Goal: Transaction & Acquisition: Download file/media

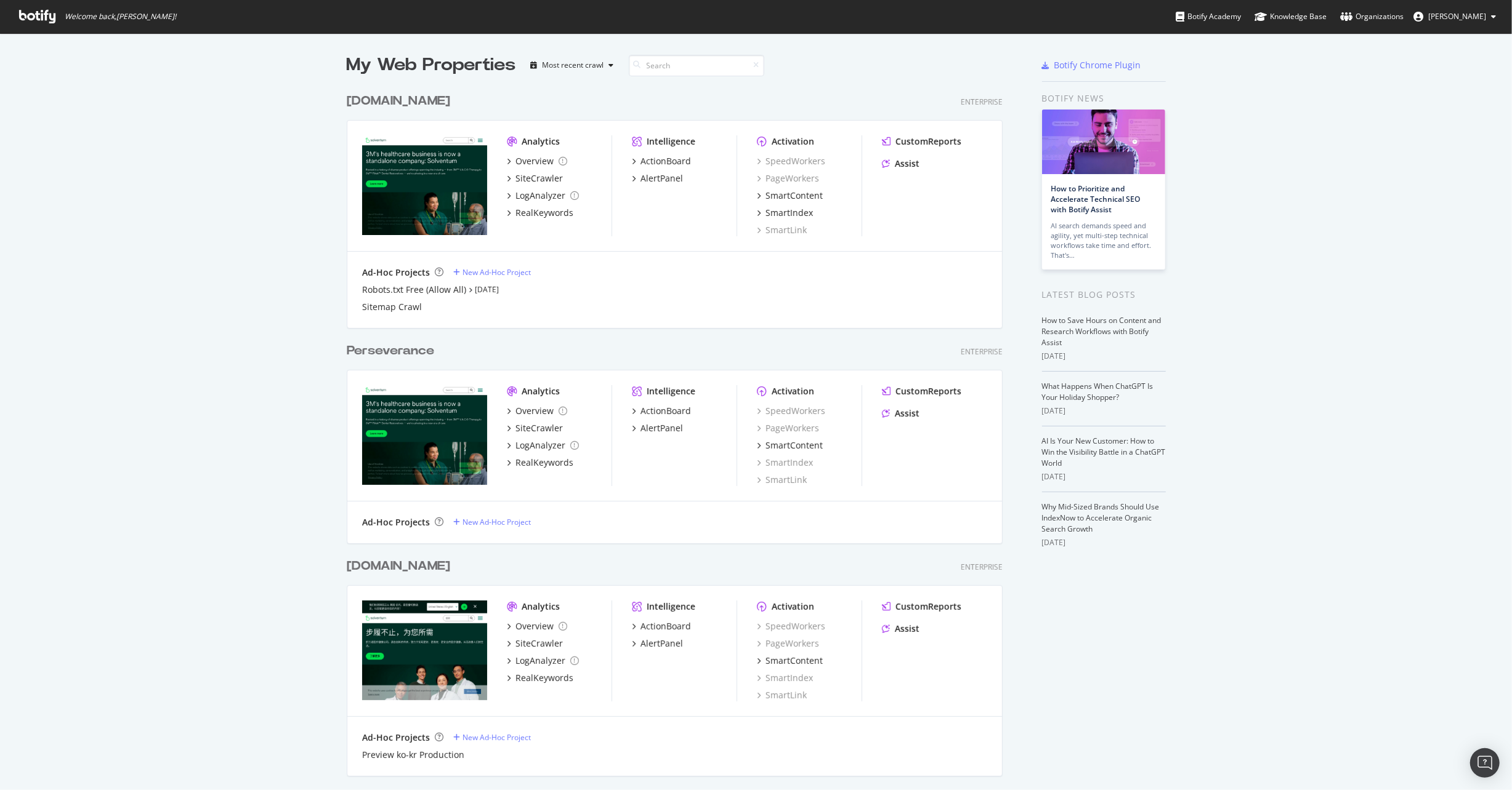
scroll to position [781, 1493]
click at [403, 136] on img "grid" at bounding box center [424, 185] width 125 height 100
click at [536, 174] on div "SiteCrawler" at bounding box center [539, 178] width 47 height 12
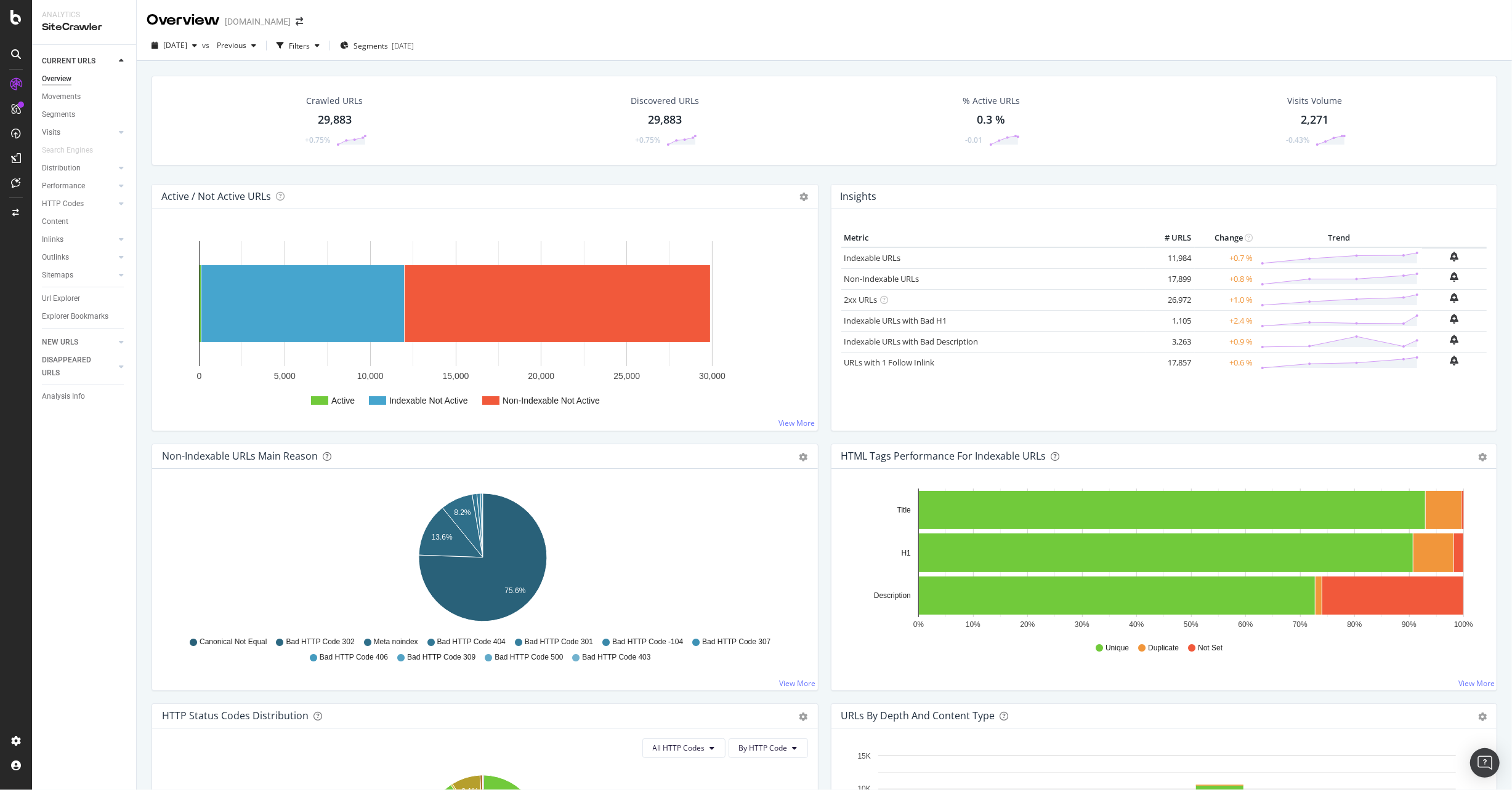
drag, startPoint x: 163, startPoint y: 484, endPoint x: -57, endPoint y: 542, distance: 227.5
click at [67, 258] on div "Outlinks" at bounding box center [55, 258] width 27 height 13
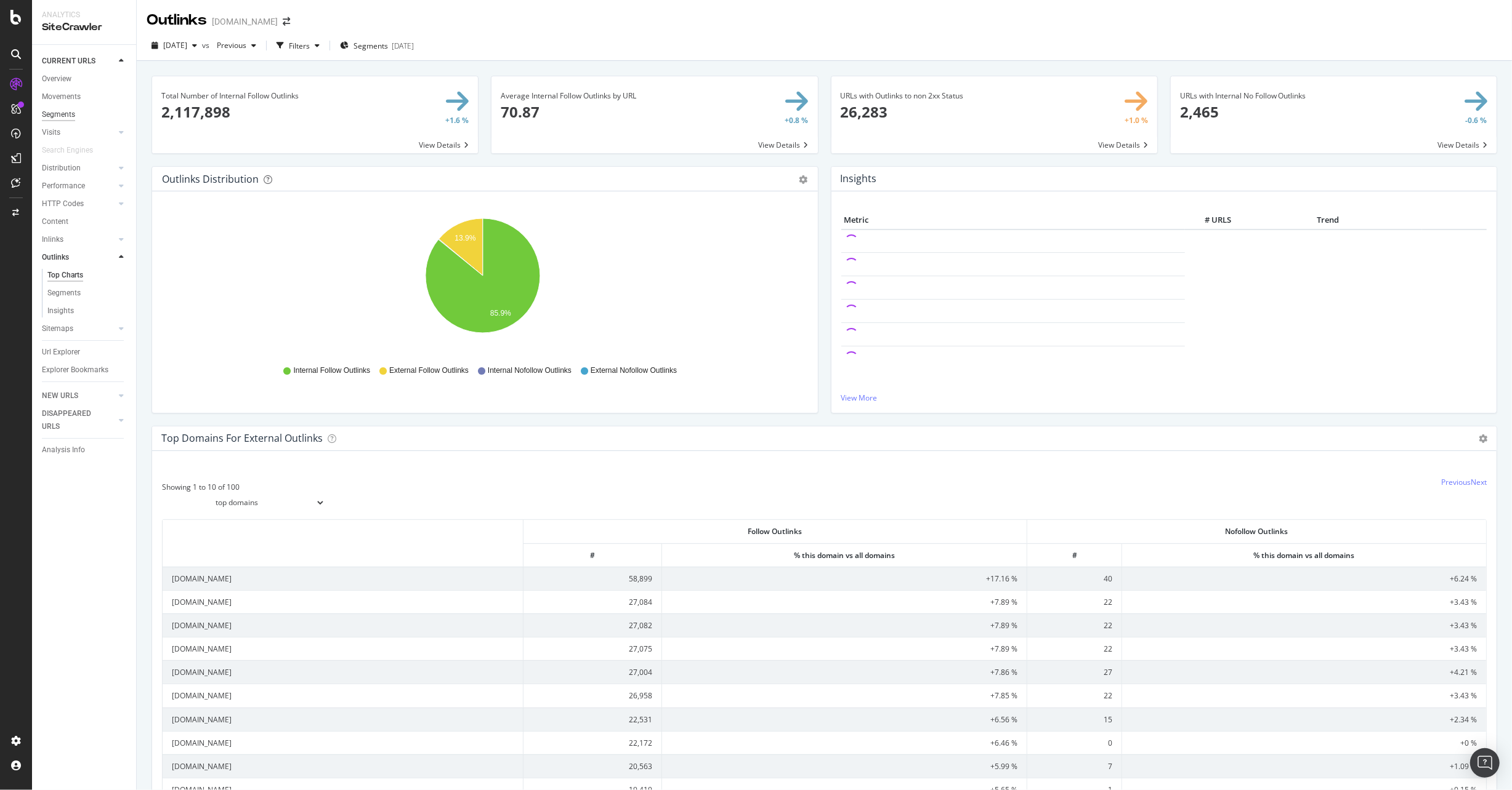
click at [58, 114] on div "Segments" at bounding box center [58, 115] width 33 height 13
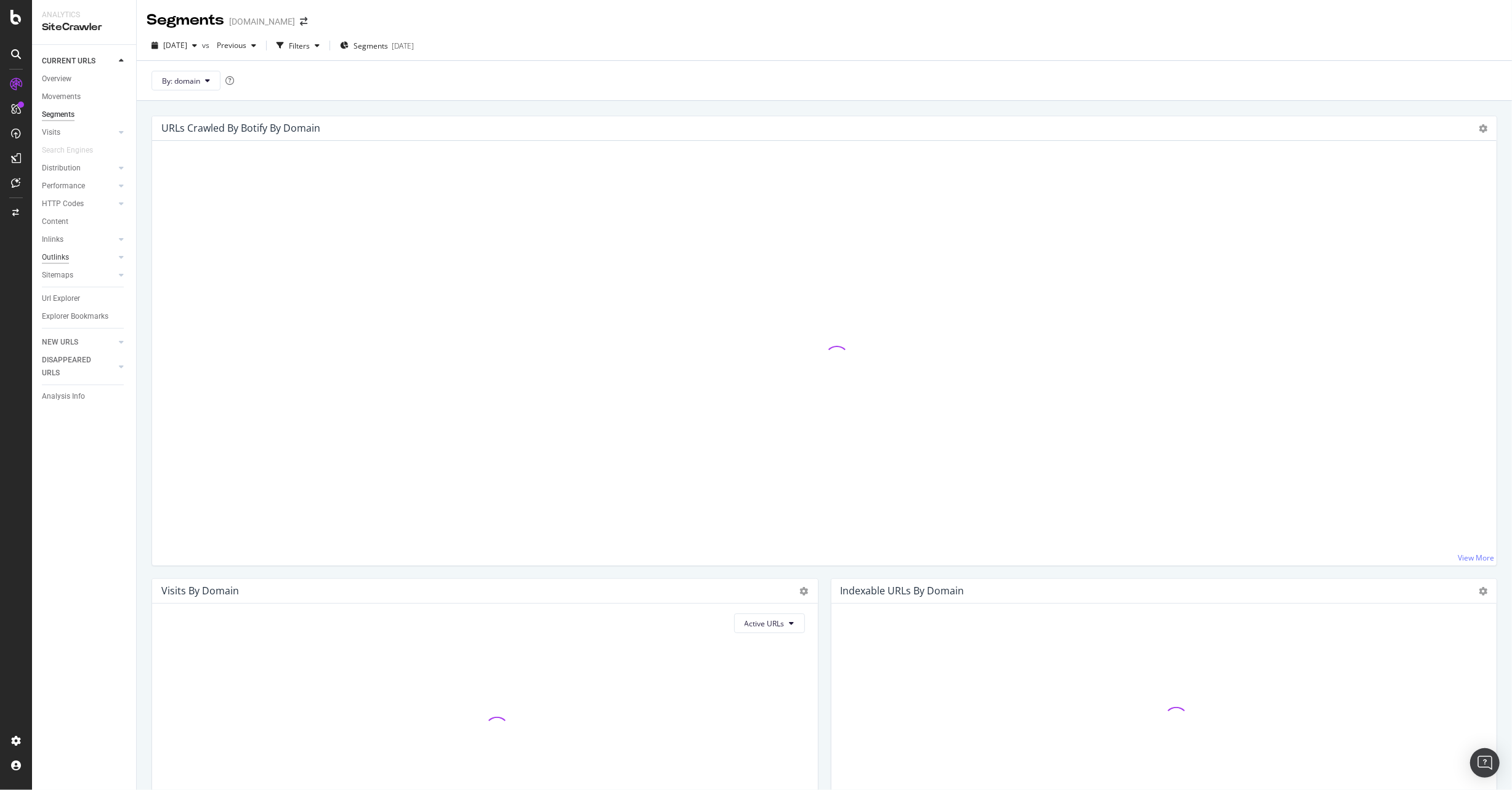
click at [61, 253] on div "Outlinks" at bounding box center [55, 258] width 27 height 13
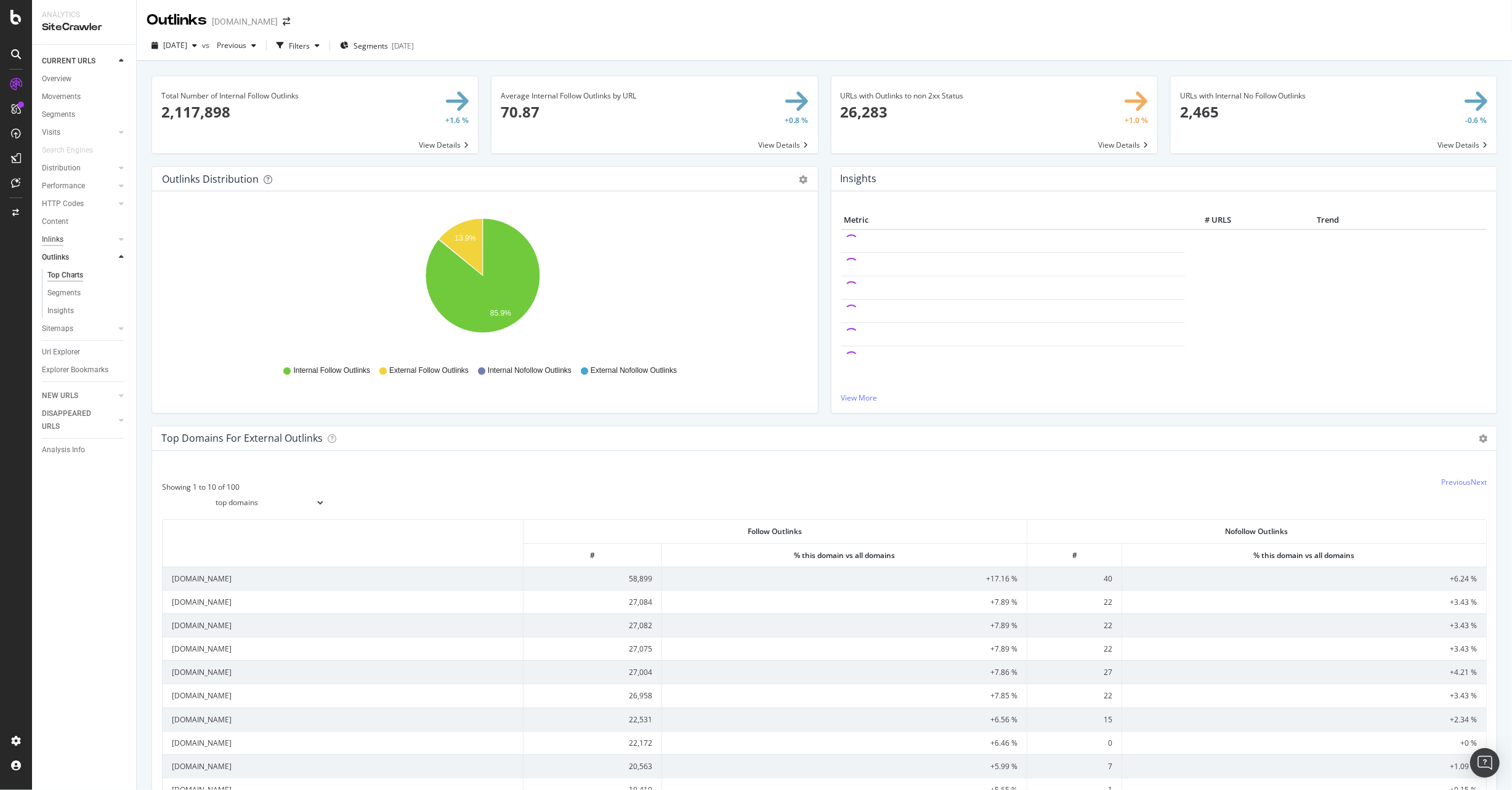
click at [61, 235] on div "Inlinks" at bounding box center [52, 240] width 22 height 13
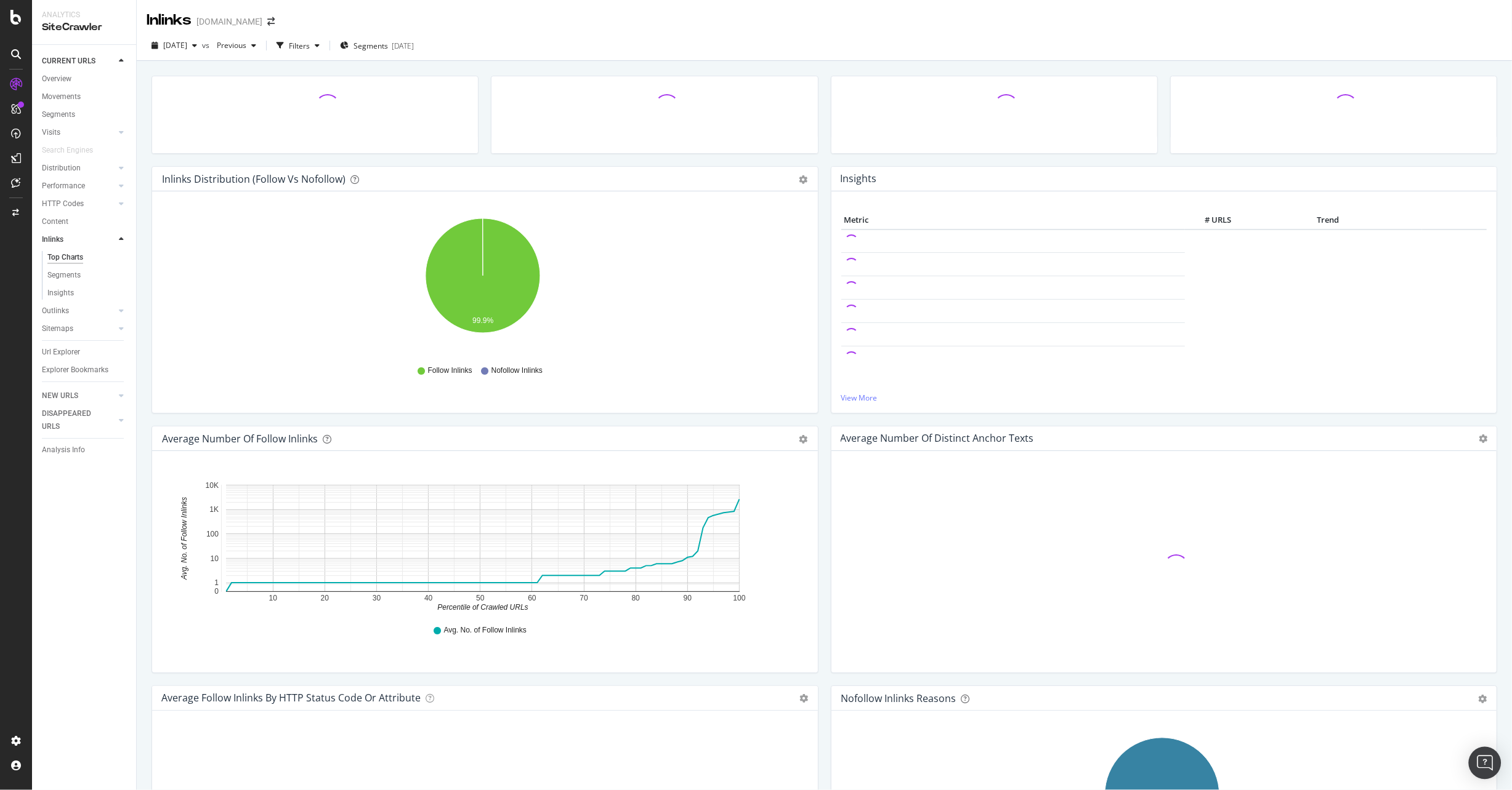
click at [1483, 759] on img "Open Intercom Messenger" at bounding box center [1485, 763] width 16 height 16
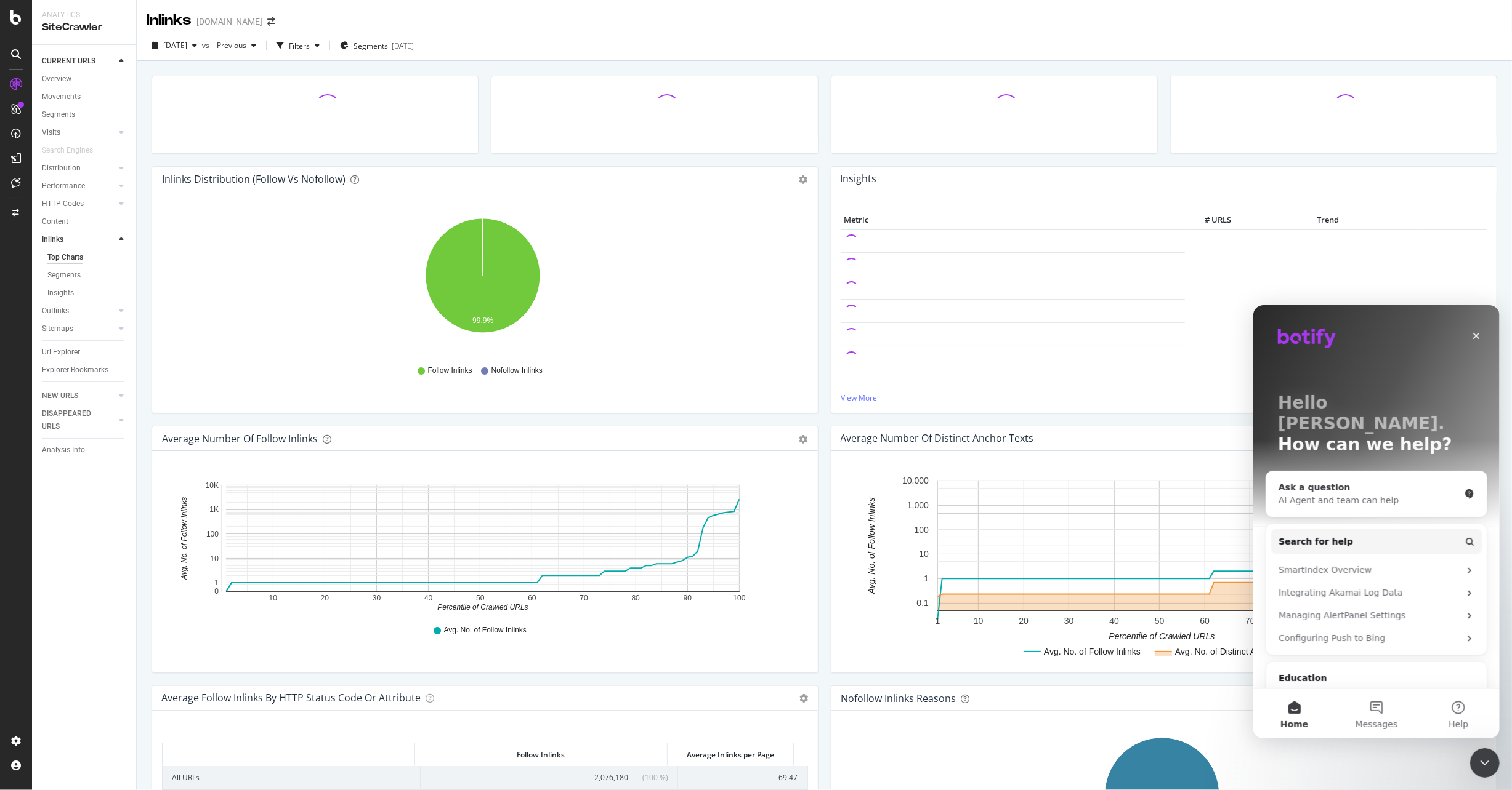
click at [1341, 494] on div "AI Agent and team can help" at bounding box center [1368, 500] width 181 height 13
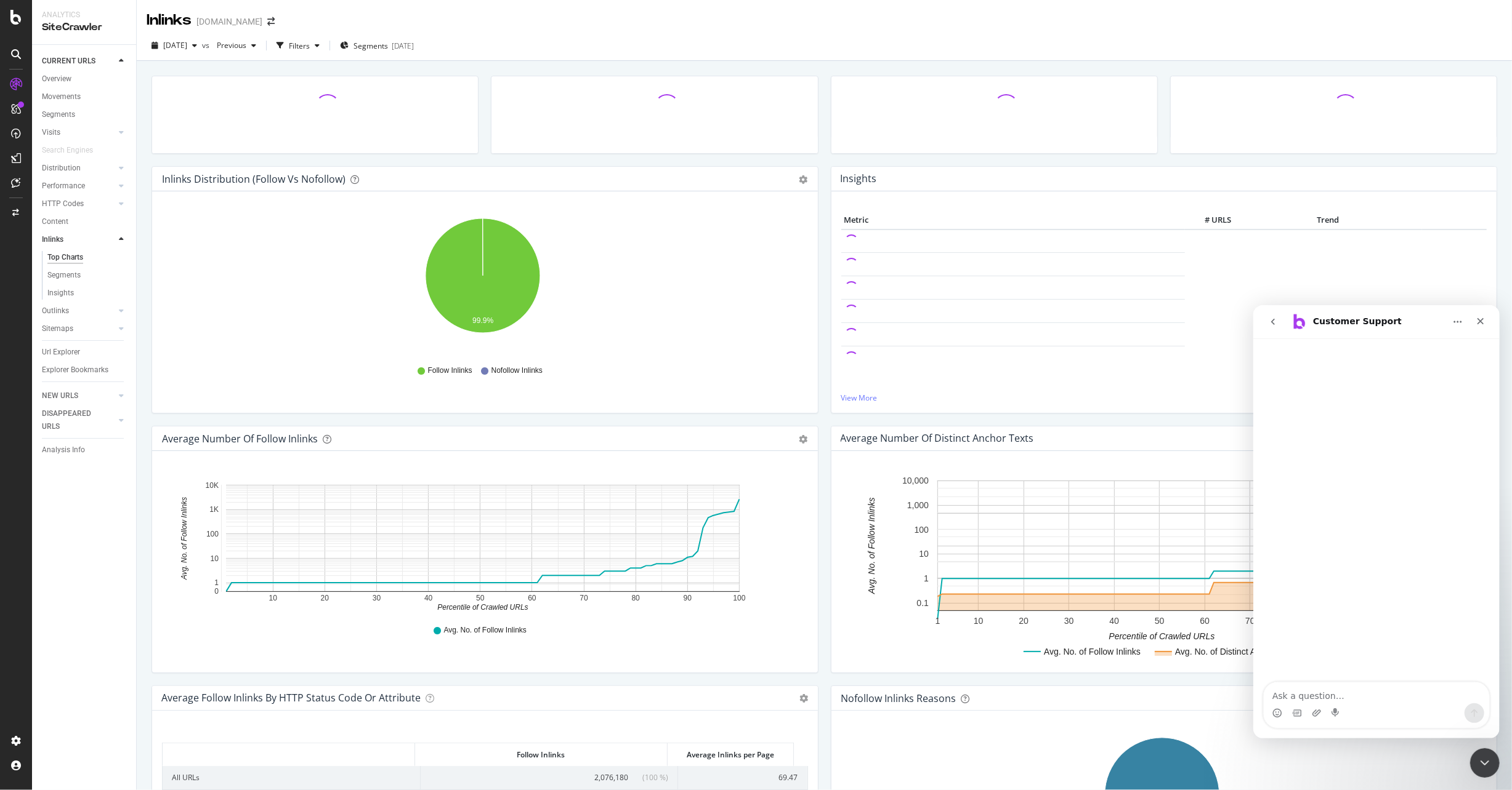
click at [1319, 692] on textarea "Ask a question…" at bounding box center [1376, 692] width 225 height 21
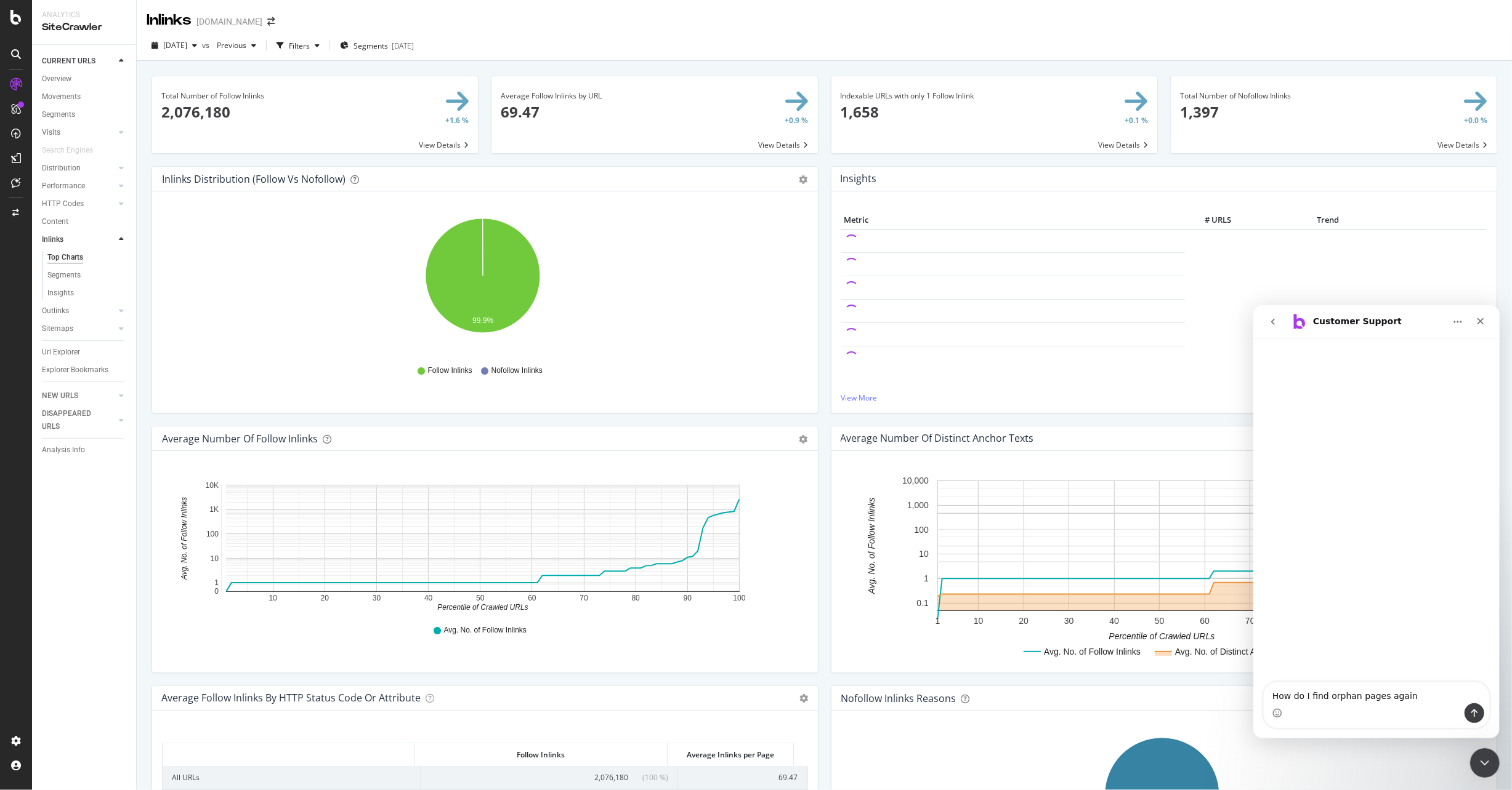
type textarea "How do I find orphan pages again?"
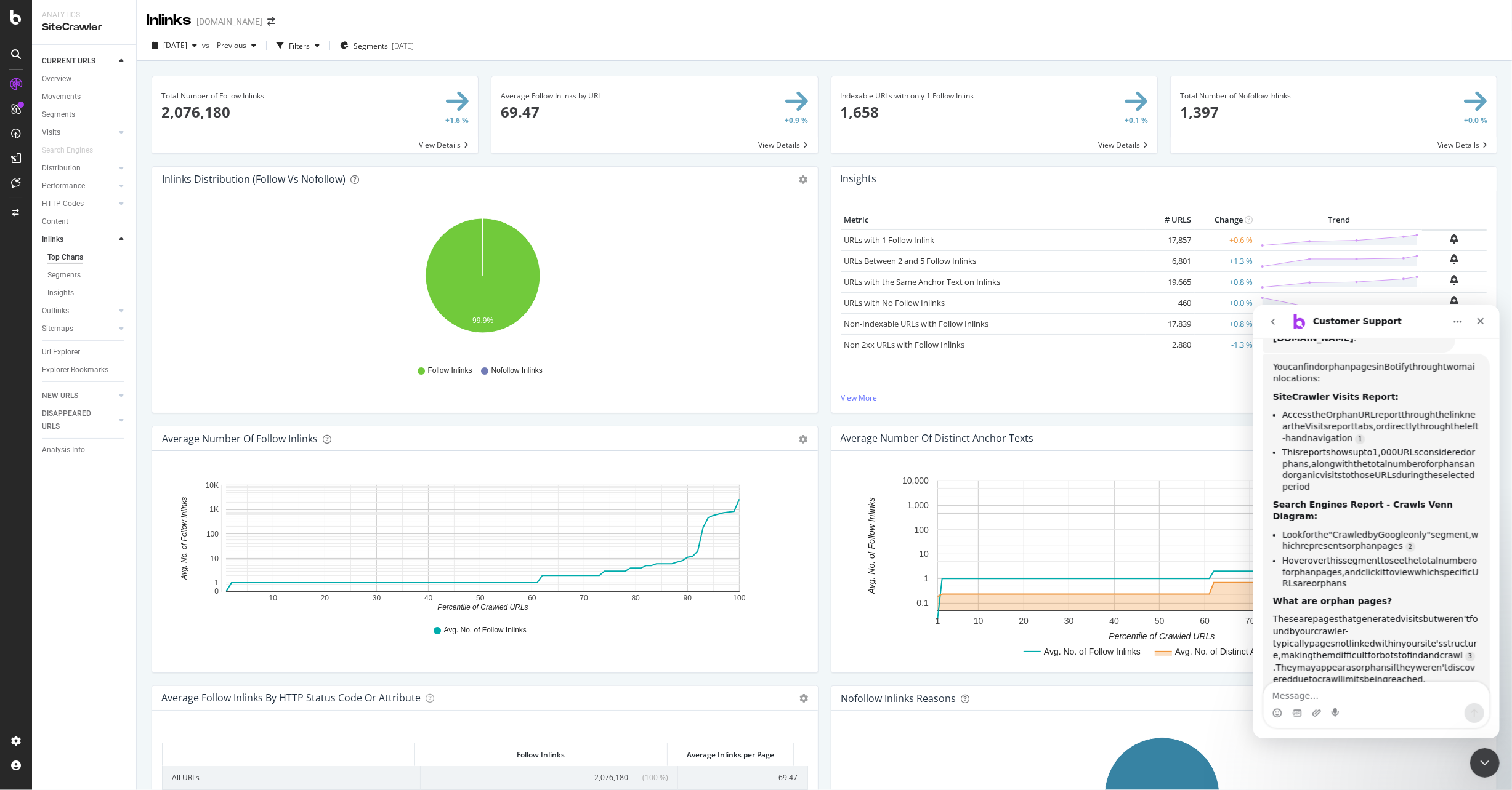
scroll to position [156, 0]
click at [54, 136] on div "Visits" at bounding box center [51, 133] width 19 height 13
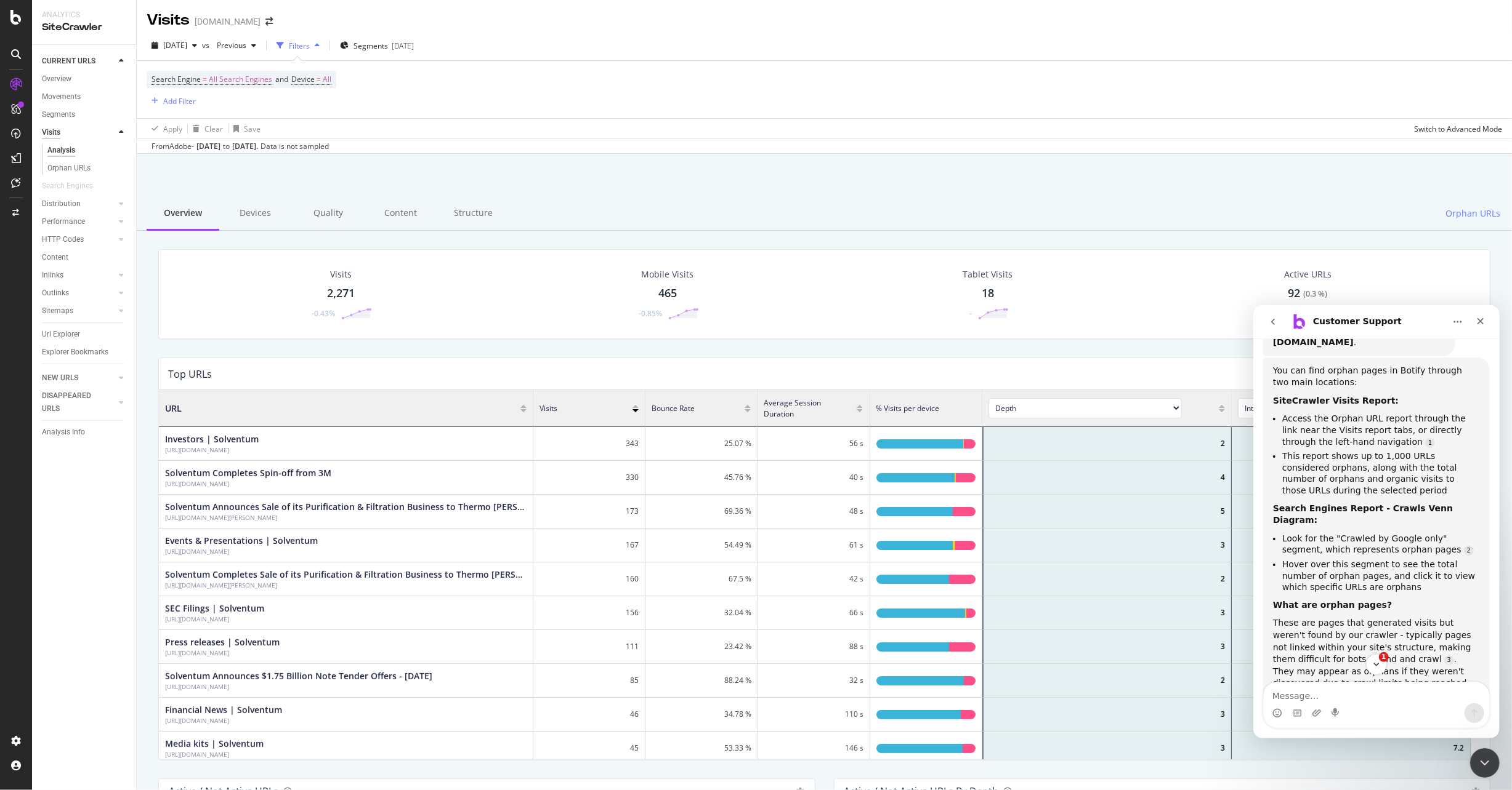
scroll to position [359, 1312]
click at [75, 169] on div "Orphan URLs" at bounding box center [69, 169] width 43 height 13
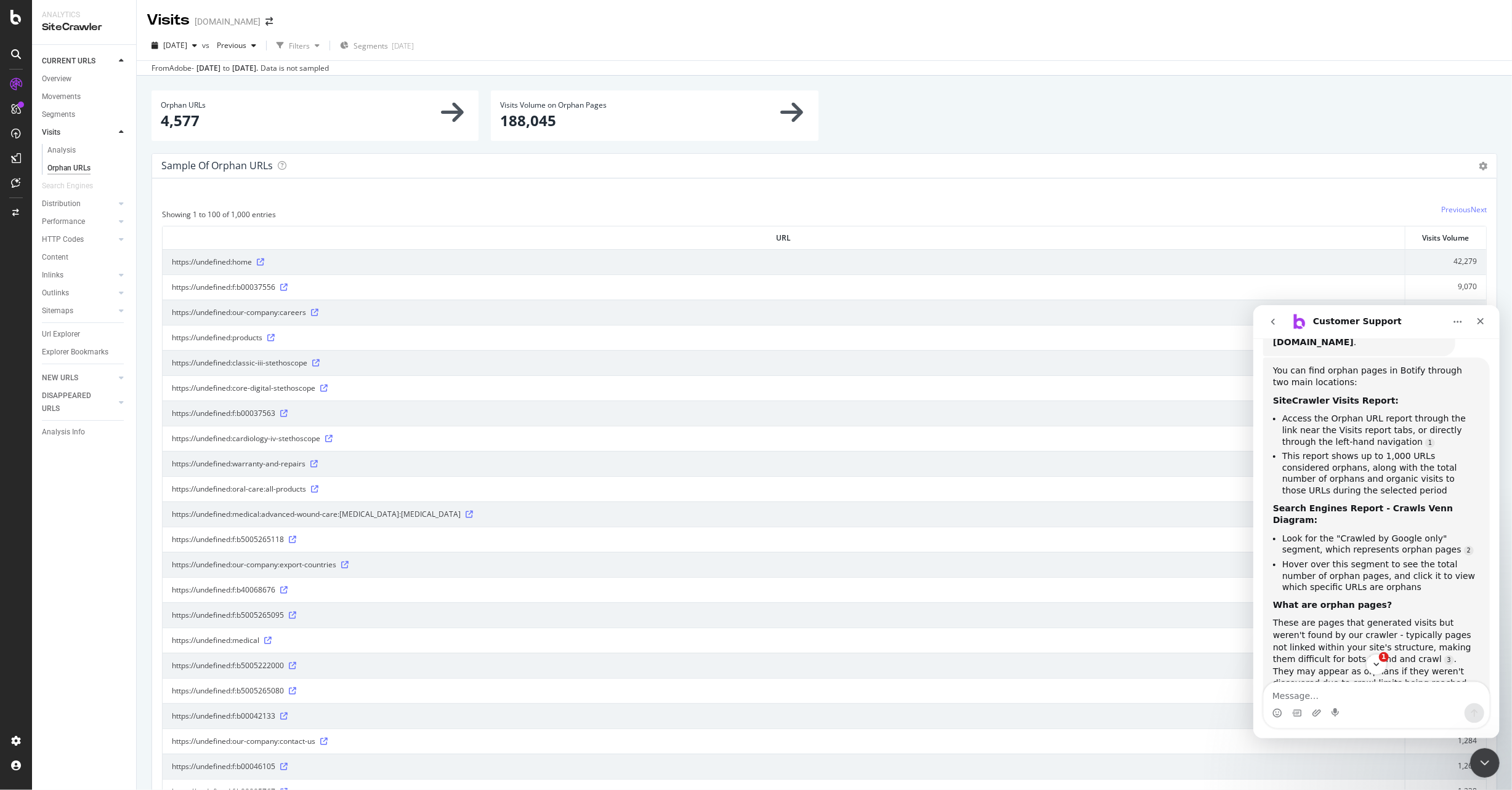
click at [910, 278] on td "https://undefined:f:b00037556" at bounding box center [783, 287] width 1243 height 25
drag, startPoint x: 828, startPoint y: 342, endPoint x: 691, endPoint y: 323, distance: 138.3
click at [828, 342] on div "https://undefined:products" at bounding box center [783, 337] width 1223 height 12
click at [246, 48] on span "Previous" at bounding box center [229, 45] width 34 height 11
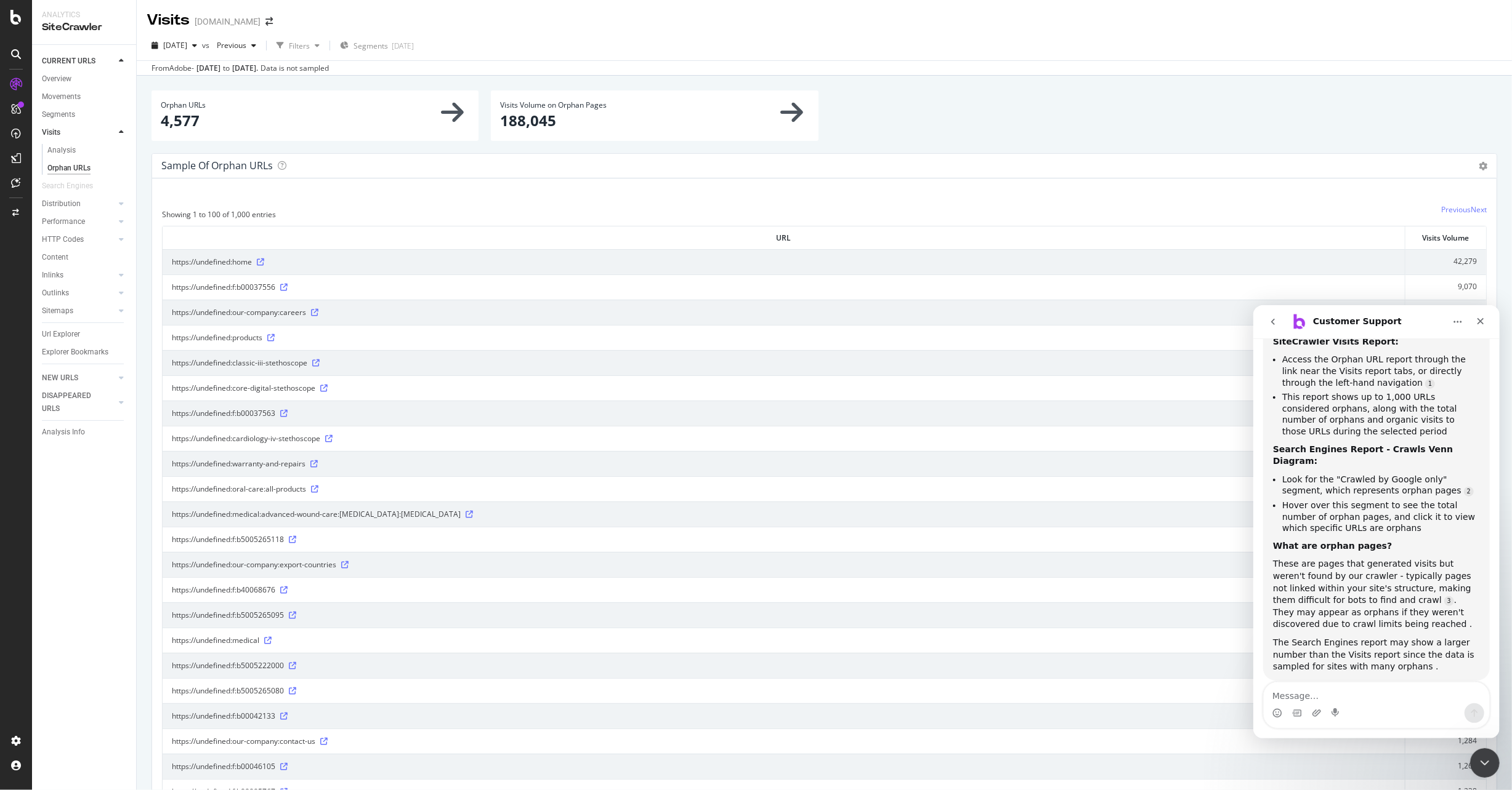
drag, startPoint x: 80, startPoint y: 525, endPoint x: 103, endPoint y: 511, distance: 26.9
click at [80, 524] on div "CURRENT URLS Overview Movements Segments Visits Analysis Orphan URLs Search Eng…" at bounding box center [84, 418] width 104 height 746
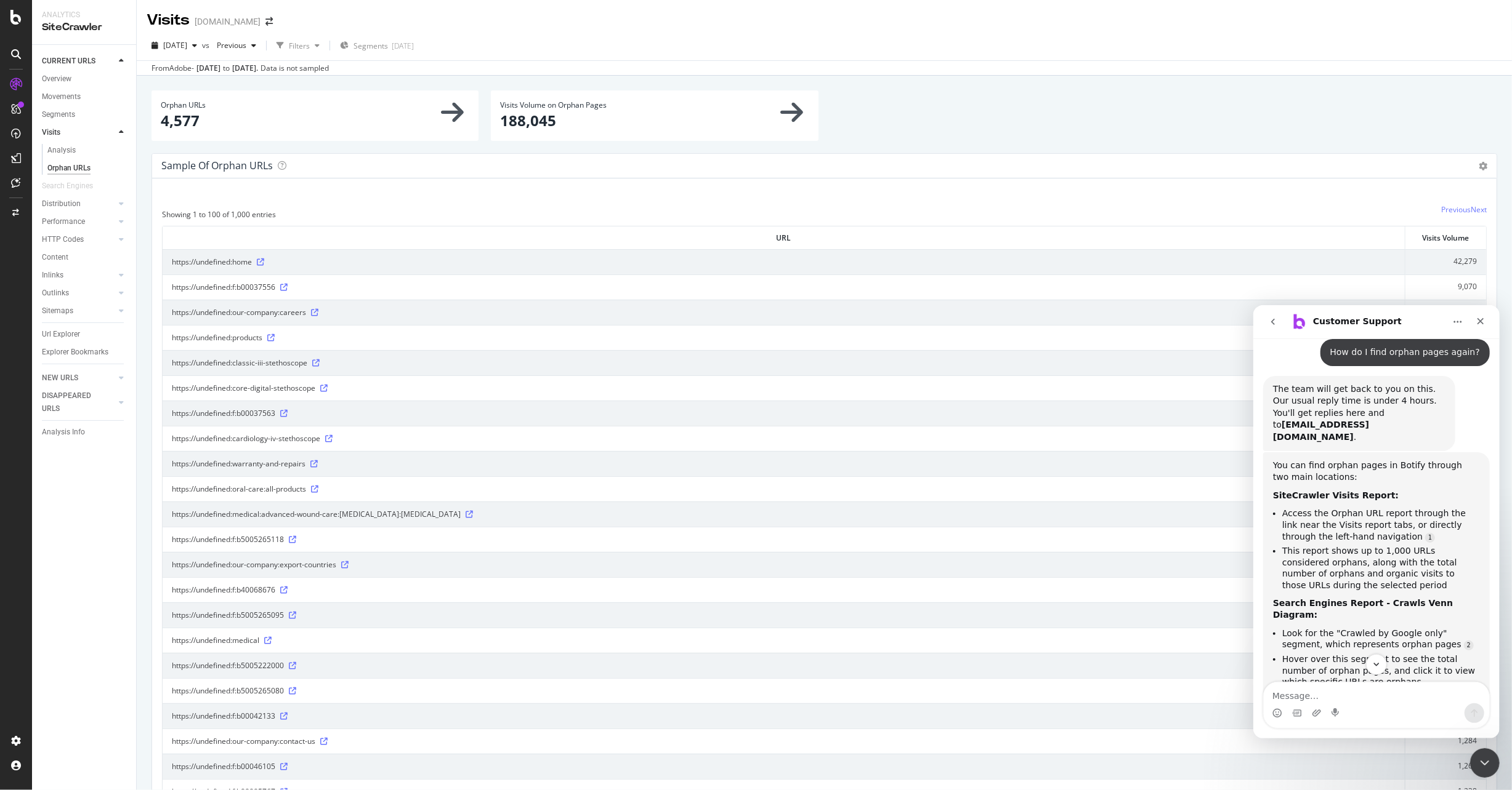
scroll to position [123, 0]
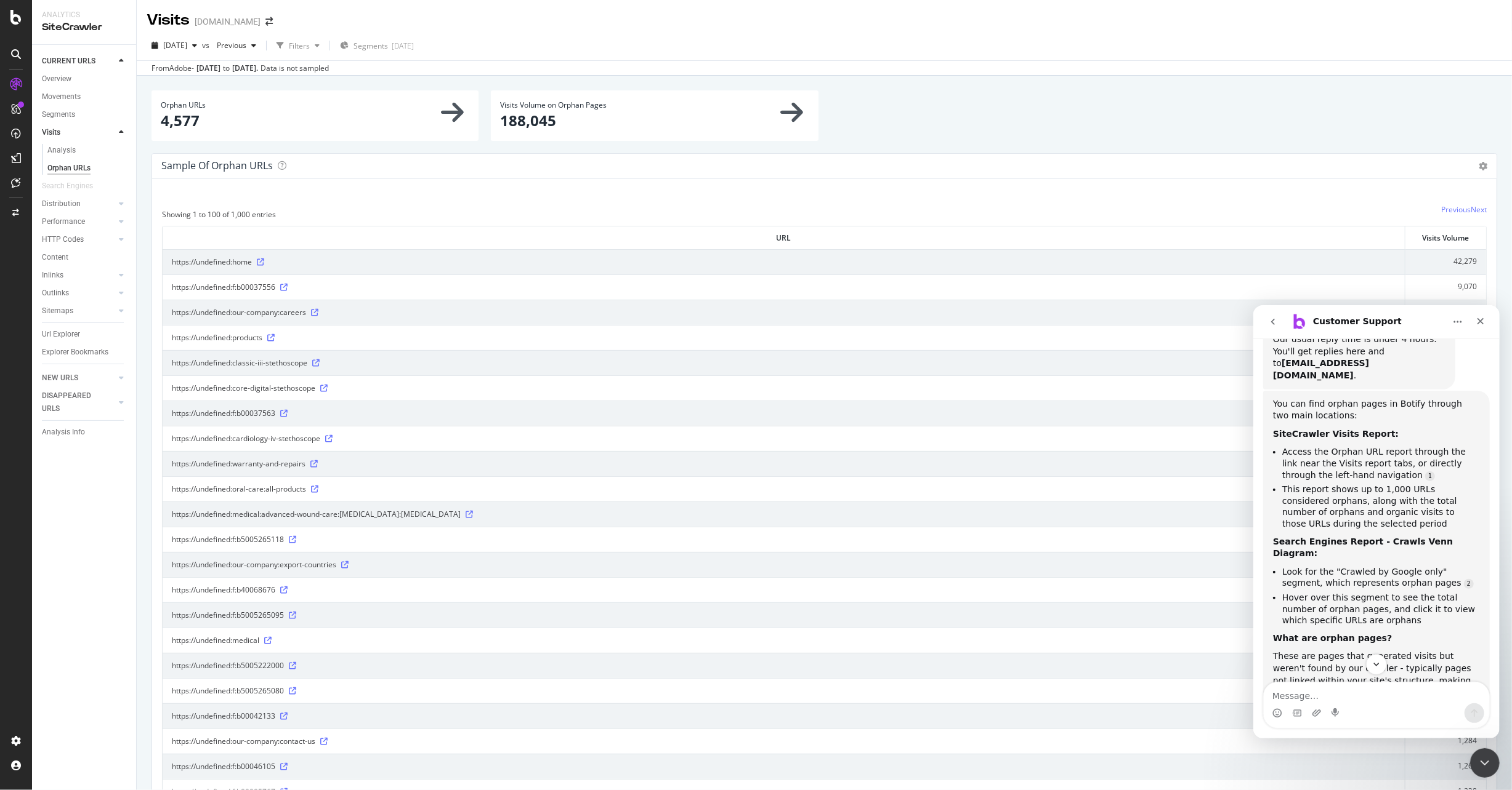
click at [442, 109] on icon at bounding box center [452, 112] width 23 height 26
click at [267, 22] on span at bounding box center [269, 22] width 17 height 9
click at [266, 23] on icon "arrow-right-arrow-left" at bounding box center [269, 22] width 7 height 9
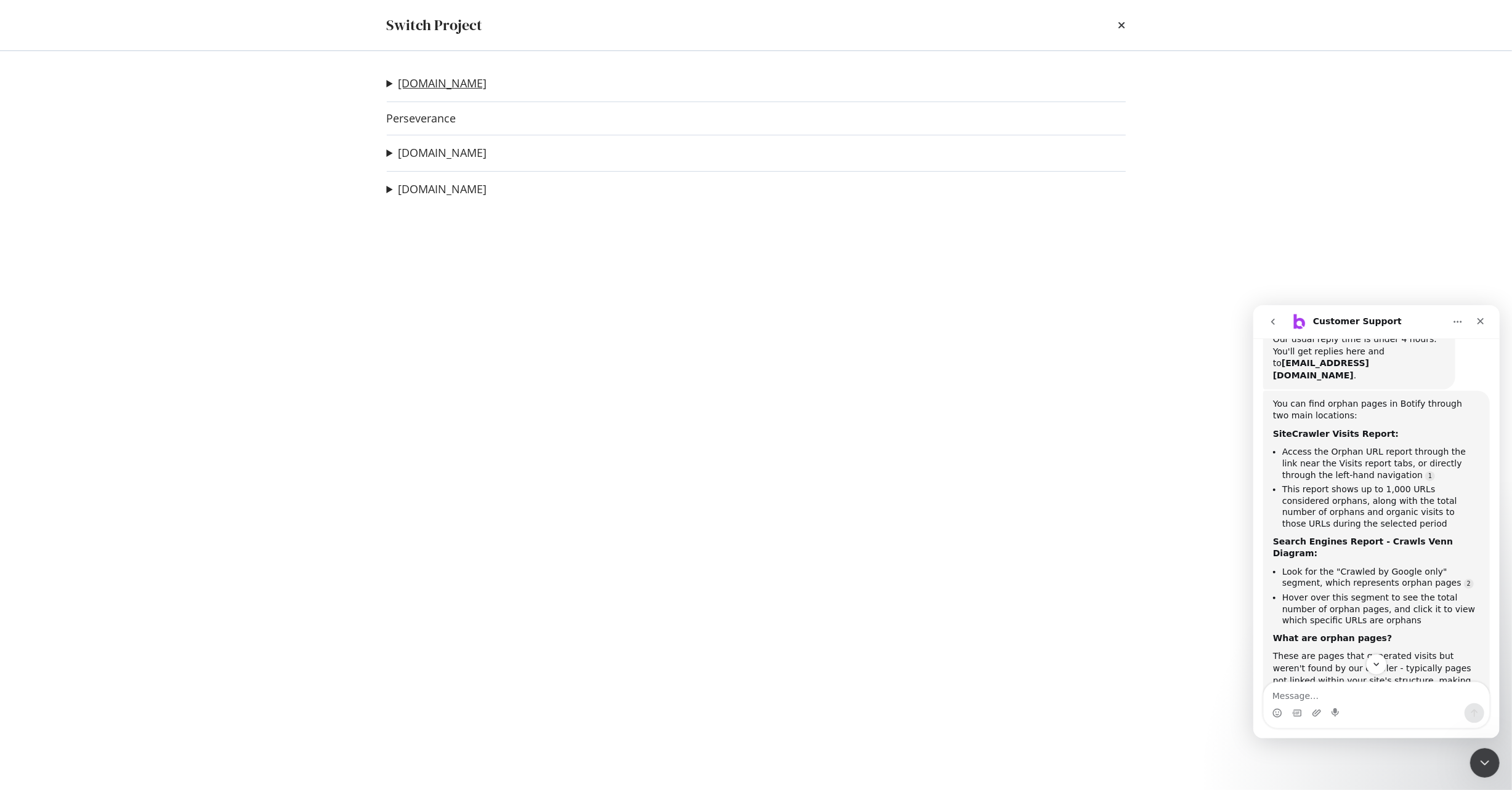
click at [448, 85] on link "[DOMAIN_NAME]" at bounding box center [443, 83] width 89 height 13
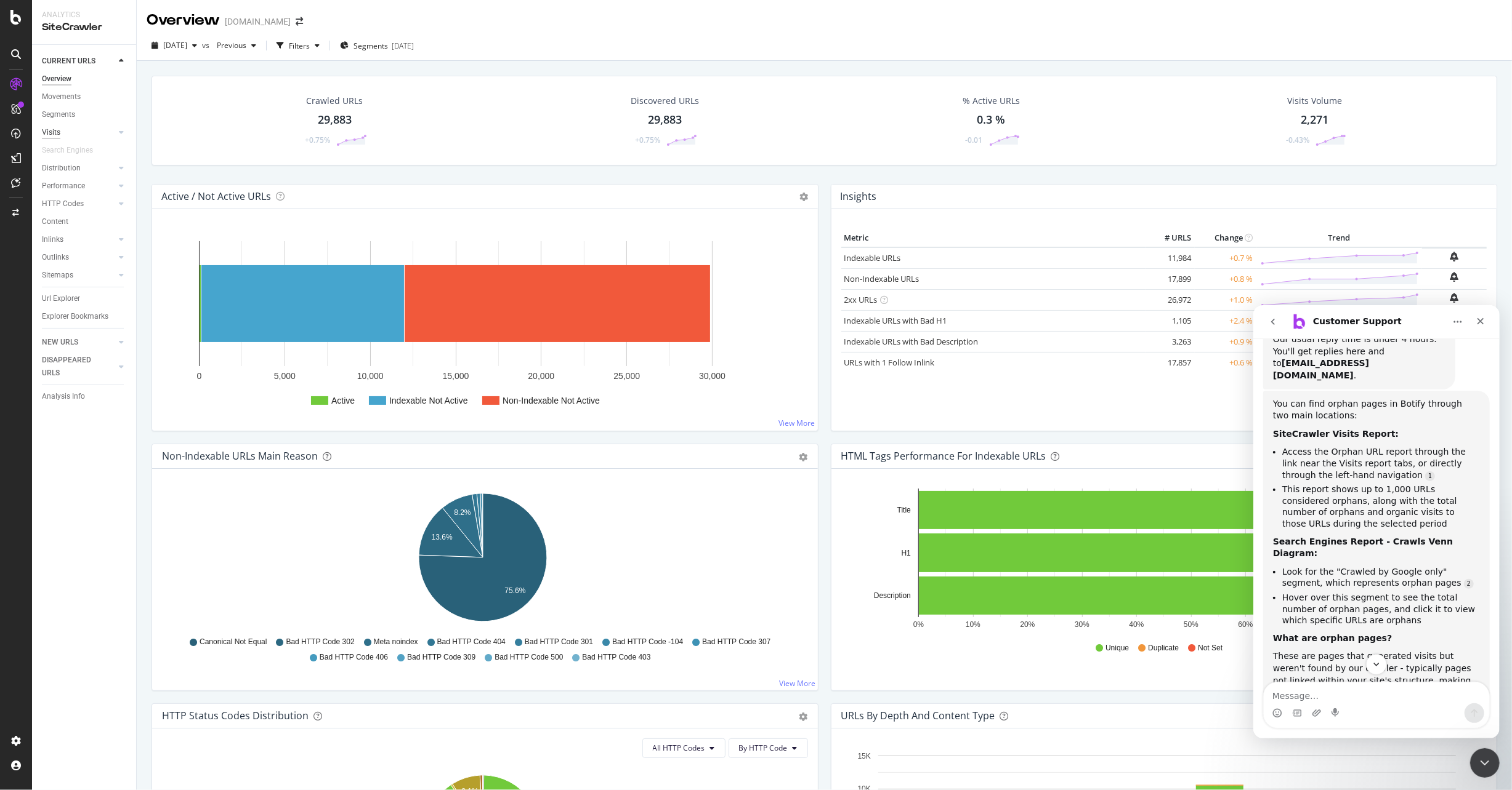
click at [57, 133] on div "Visits" at bounding box center [51, 133] width 19 height 13
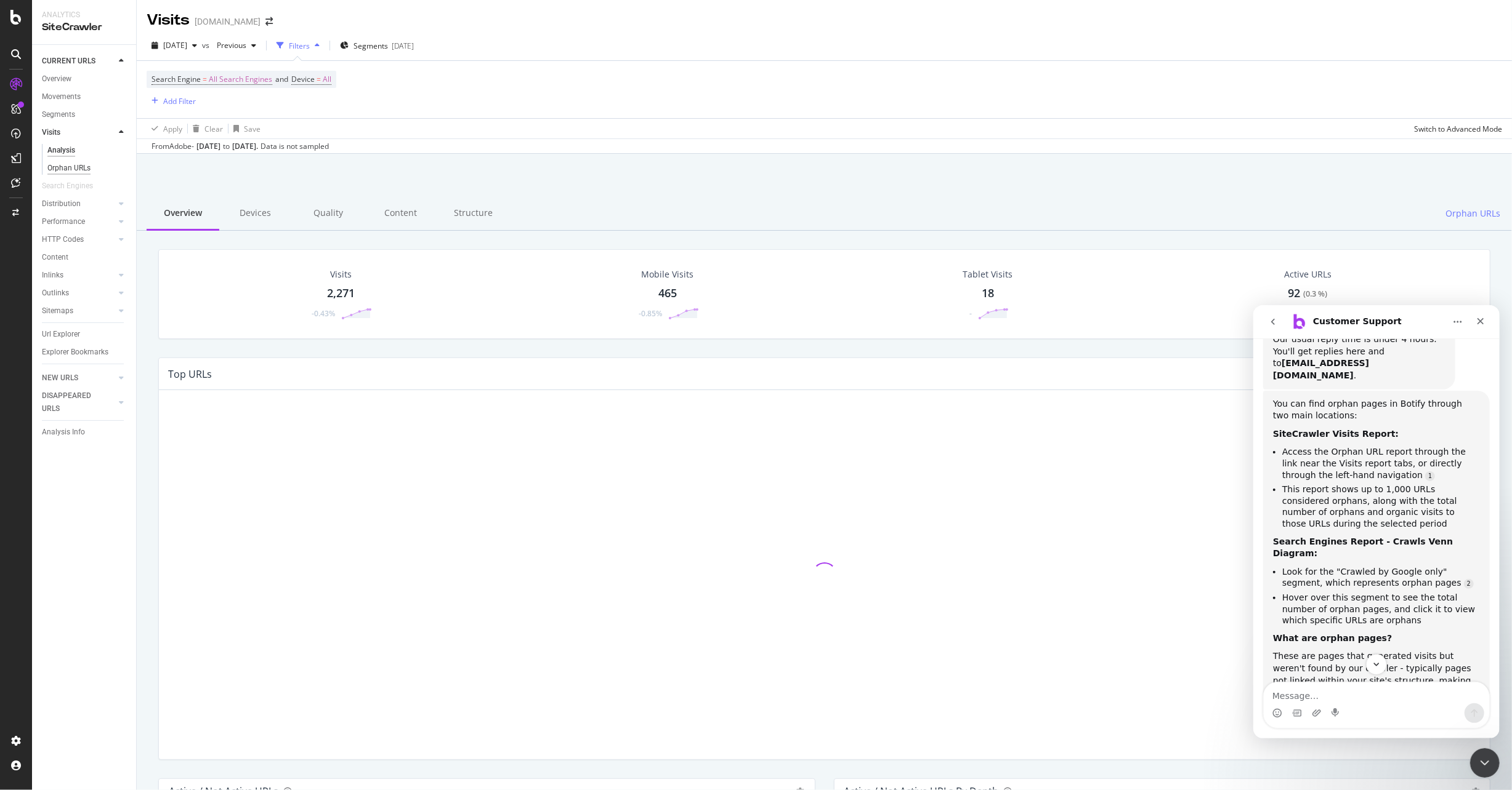
click at [76, 169] on div "Orphan URLs" at bounding box center [69, 169] width 43 height 13
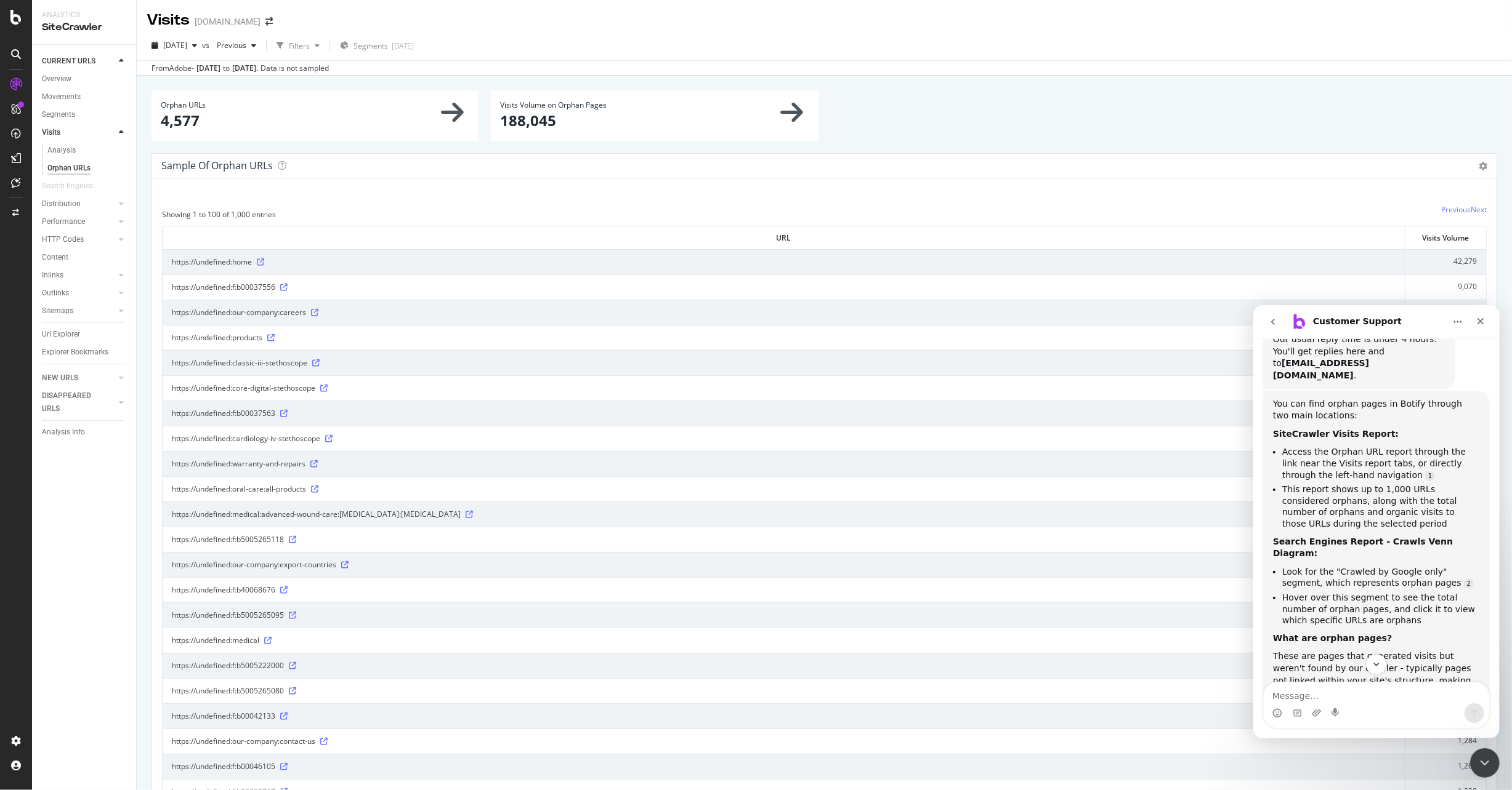
click at [566, 39] on div "2025 Sep. 17th vs Previous Filters Segments 2025-09-15" at bounding box center [823, 48] width 1375 height 24
click at [68, 253] on link "Content" at bounding box center [84, 258] width 85 height 13
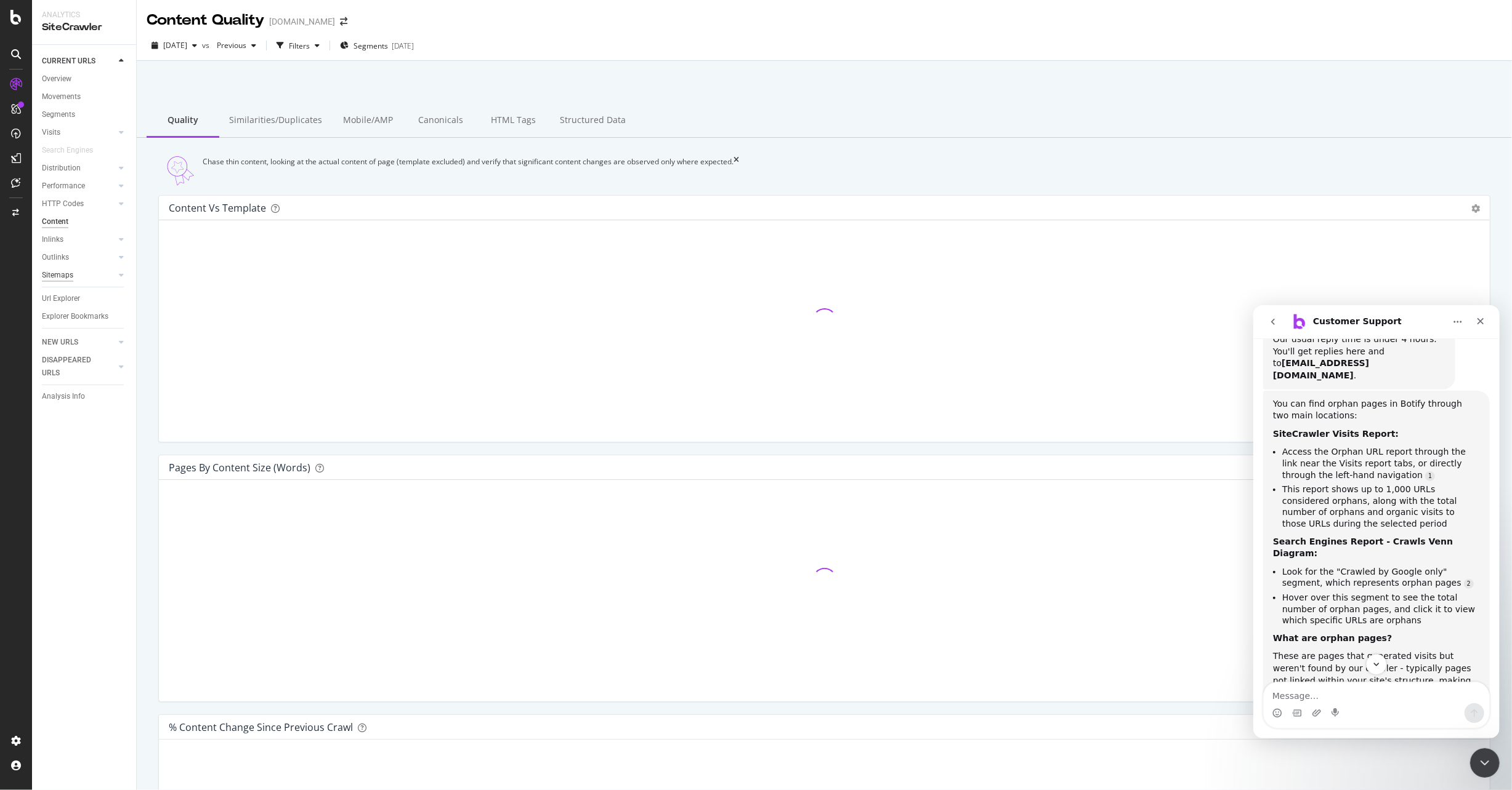
click at [69, 277] on div "Sitemaps" at bounding box center [57, 276] width 32 height 13
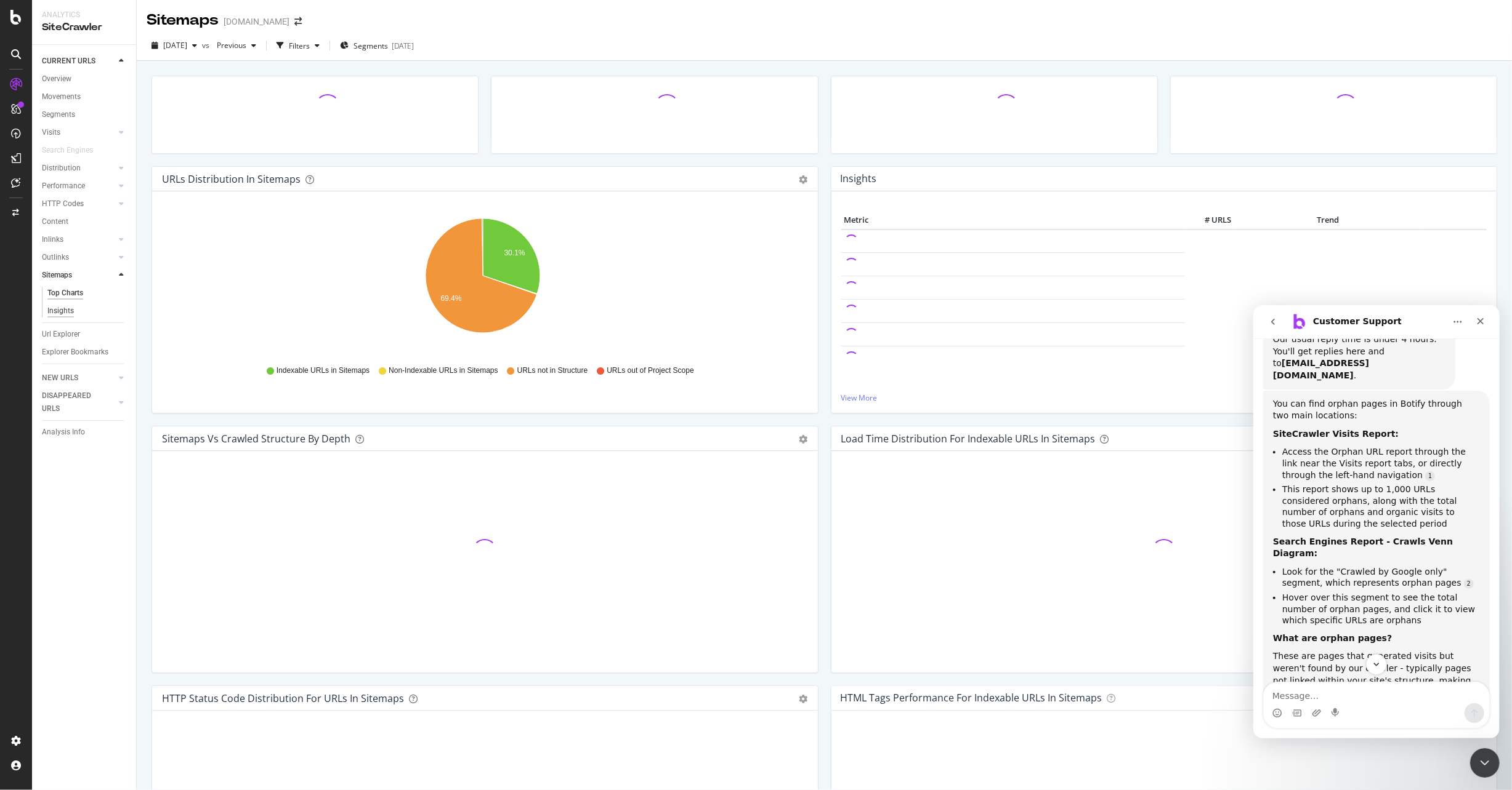
click at [67, 313] on div "Insights" at bounding box center [60, 311] width 27 height 13
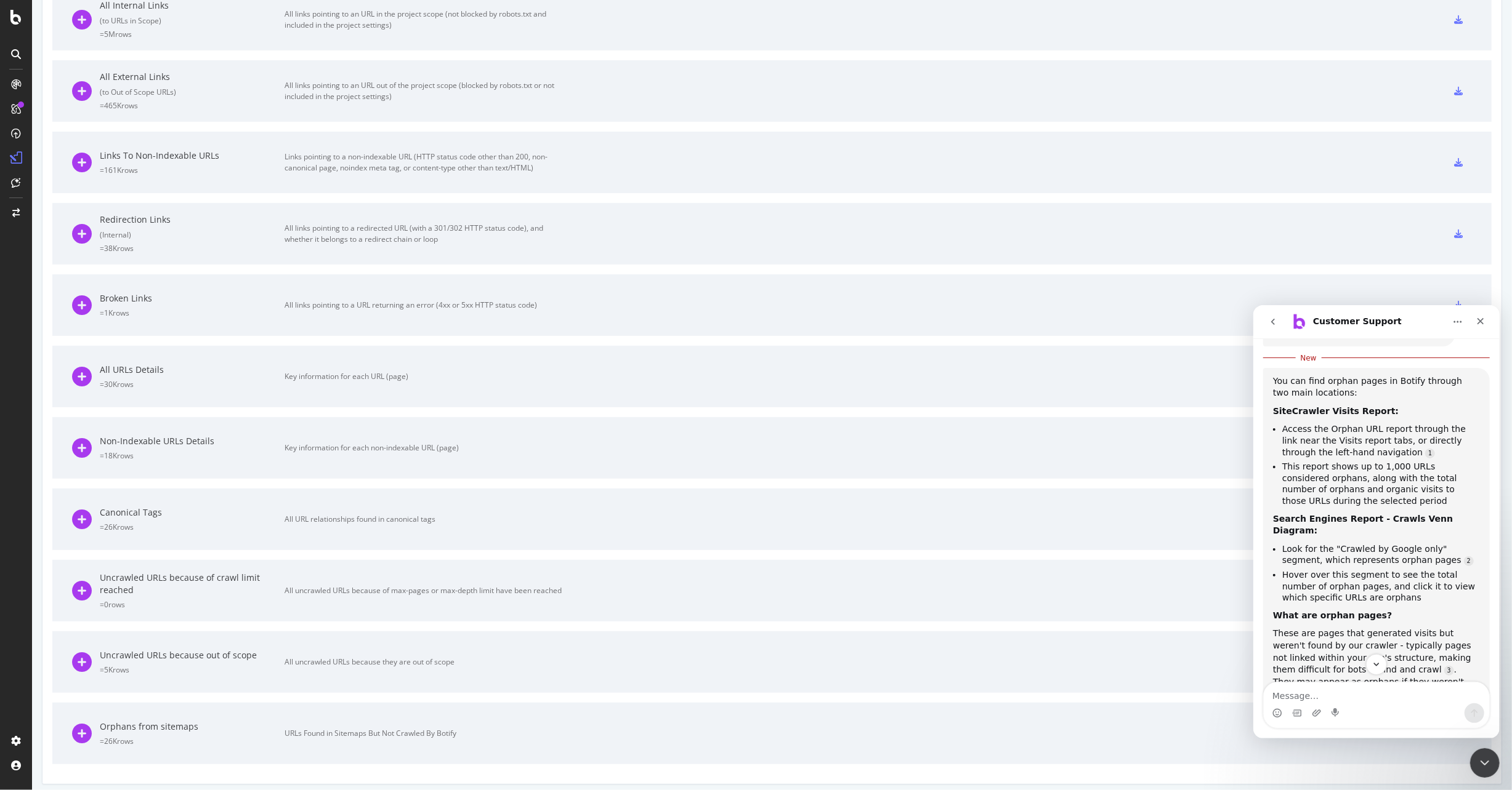
scroll to position [459, 0]
click at [163, 722] on div "Orphans from sitemaps" at bounding box center [192, 722] width 185 height 12
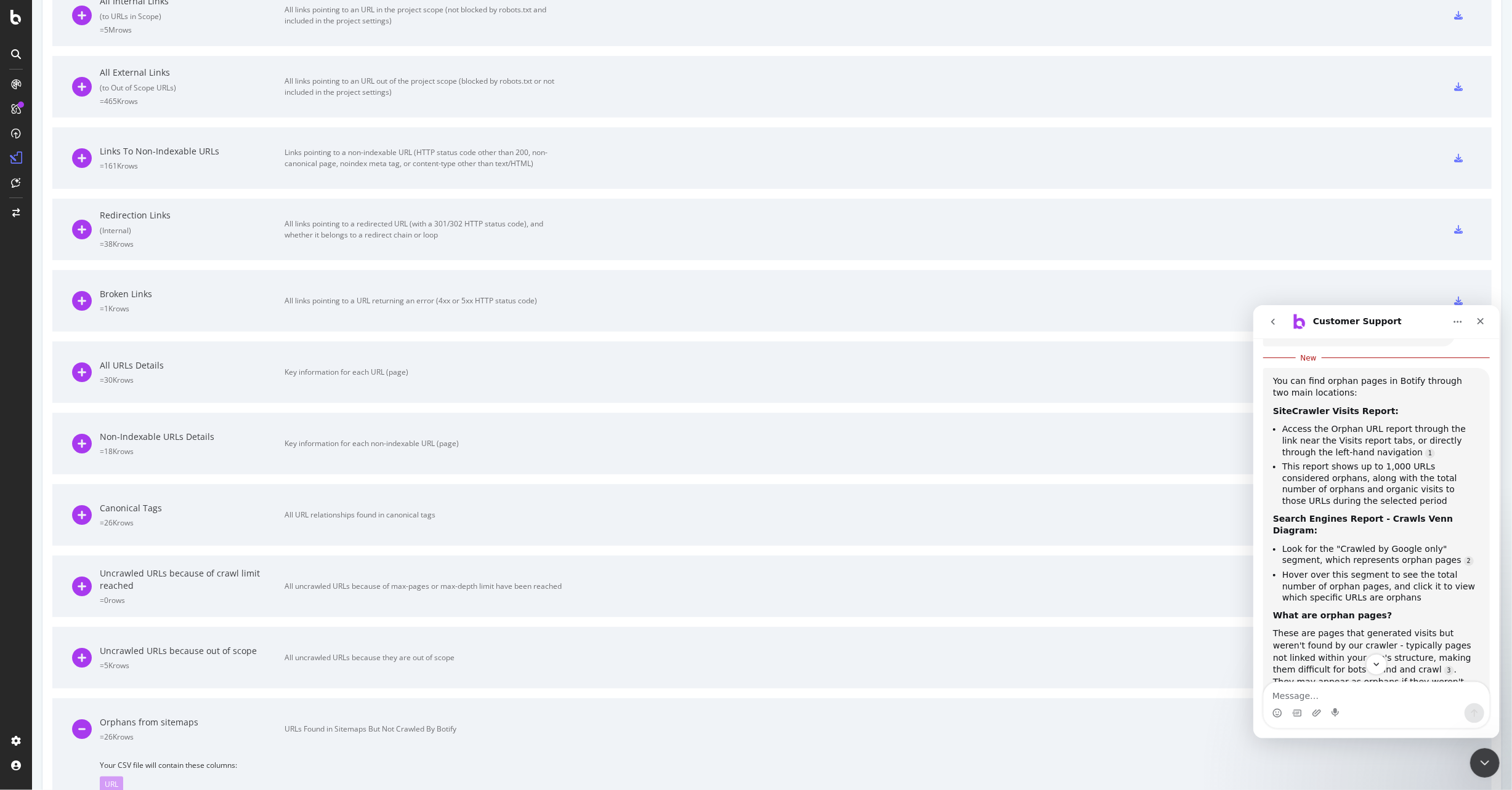
click at [307, 728] on div "URLs Found in Sitemaps But Not Crawled By Botify" at bounding box center [423, 729] width 277 height 11
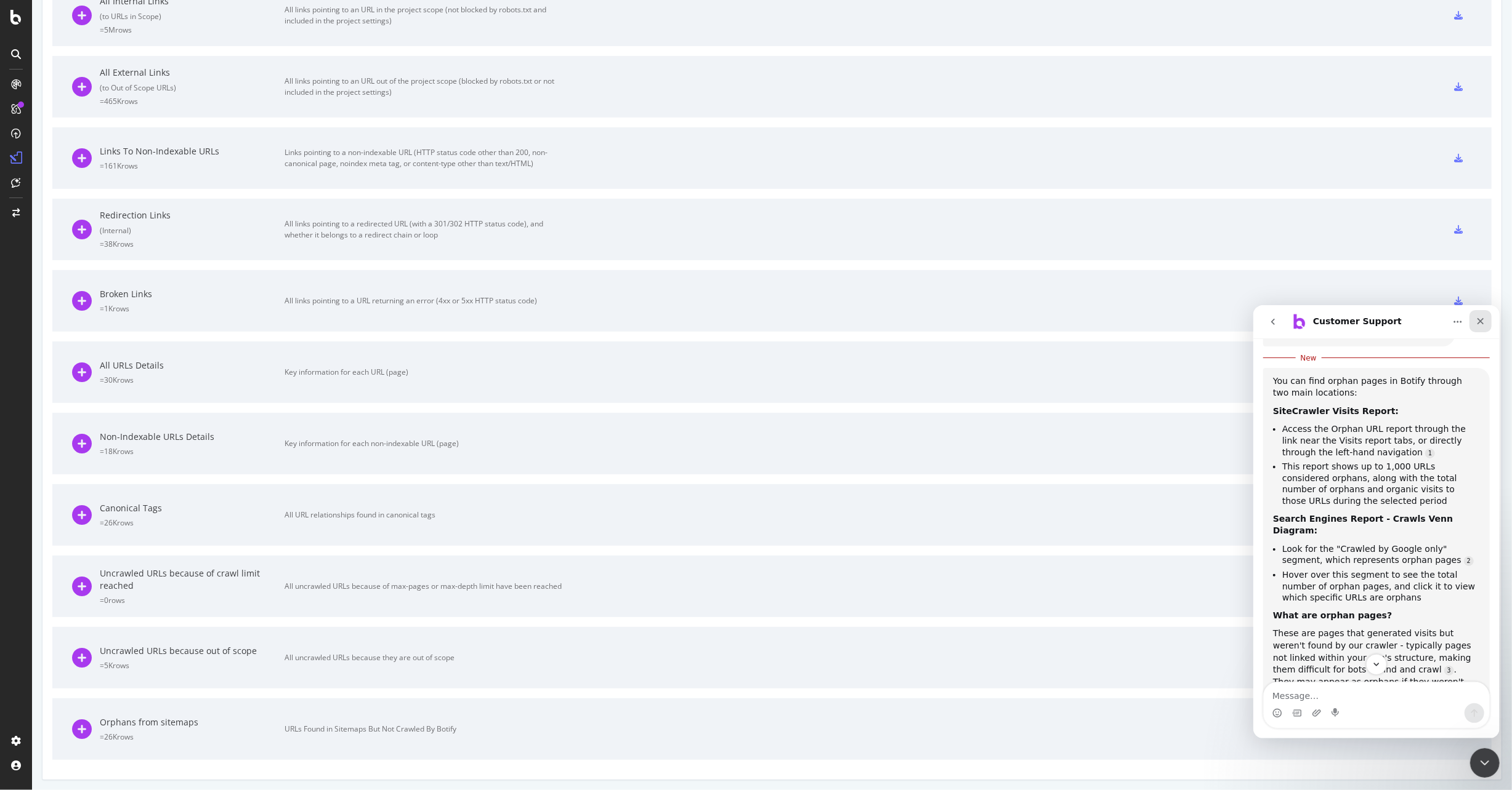
click at [1487, 319] on div "Close" at bounding box center [1480, 320] width 22 height 22
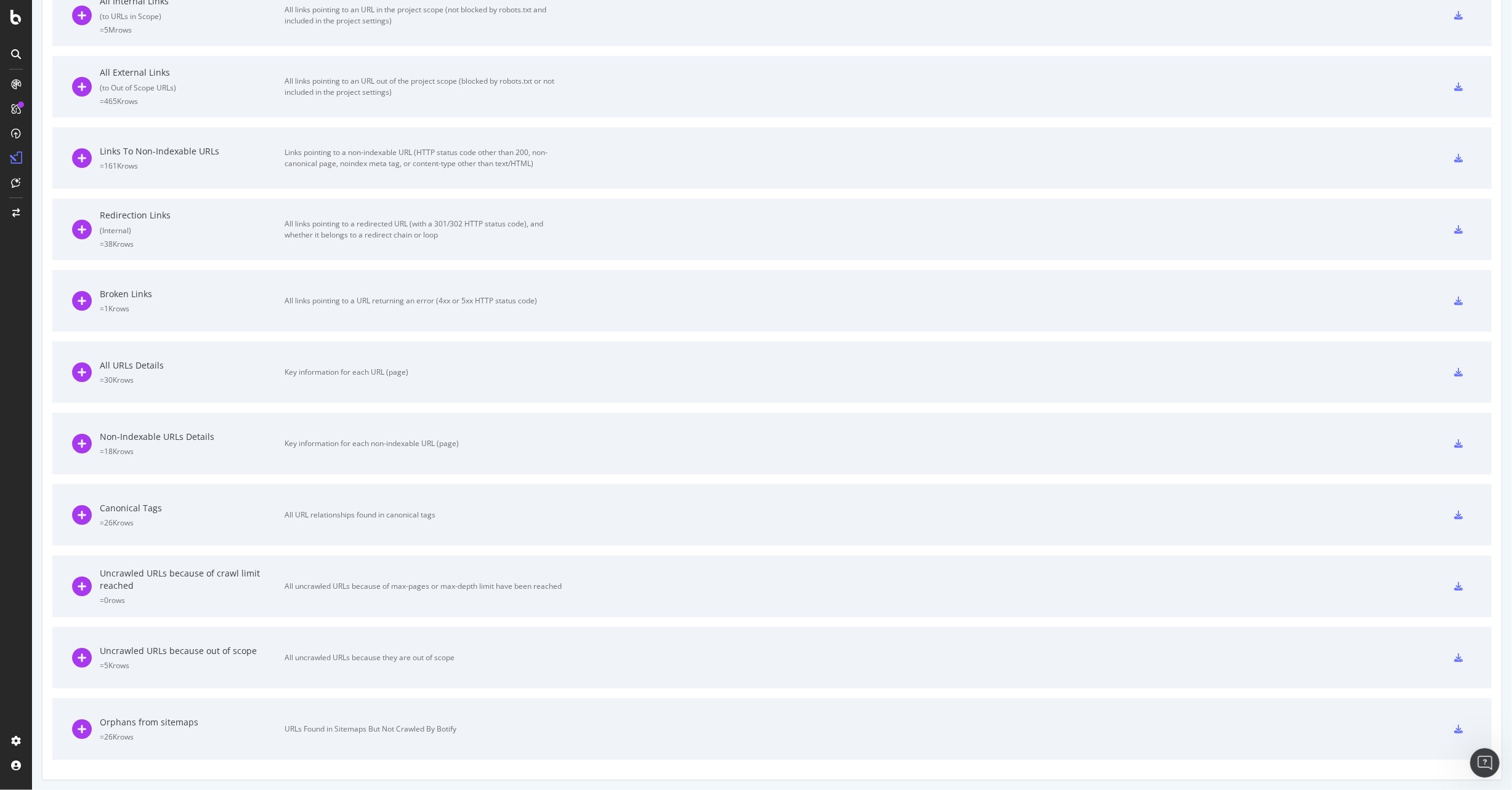
scroll to position [2, 0]
click at [78, 728] on icon at bounding box center [81, 729] width 19 height 19
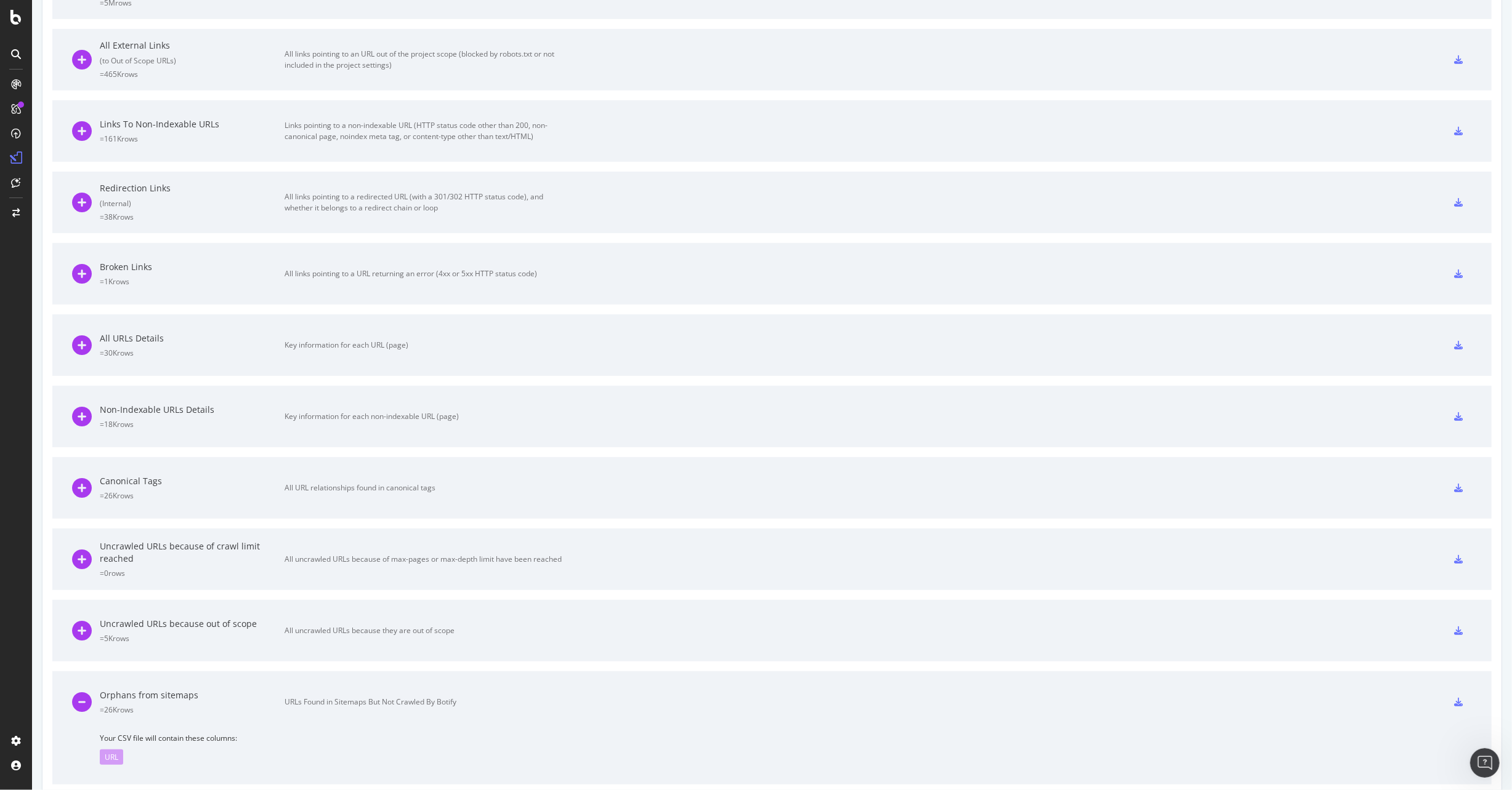
scroll to position [511, 0]
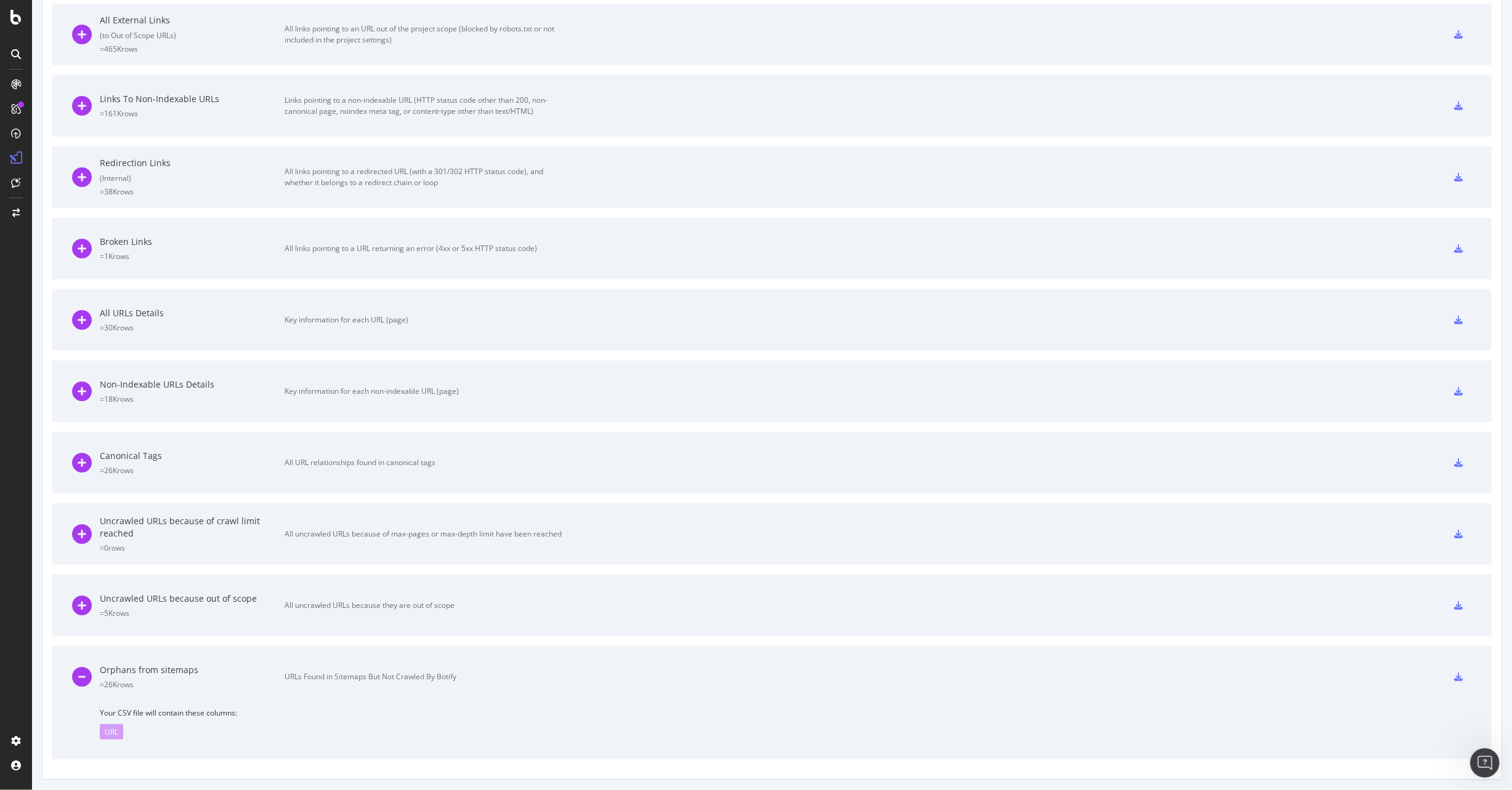
click at [138, 666] on div "Orphans from sitemaps" at bounding box center [192, 670] width 185 height 12
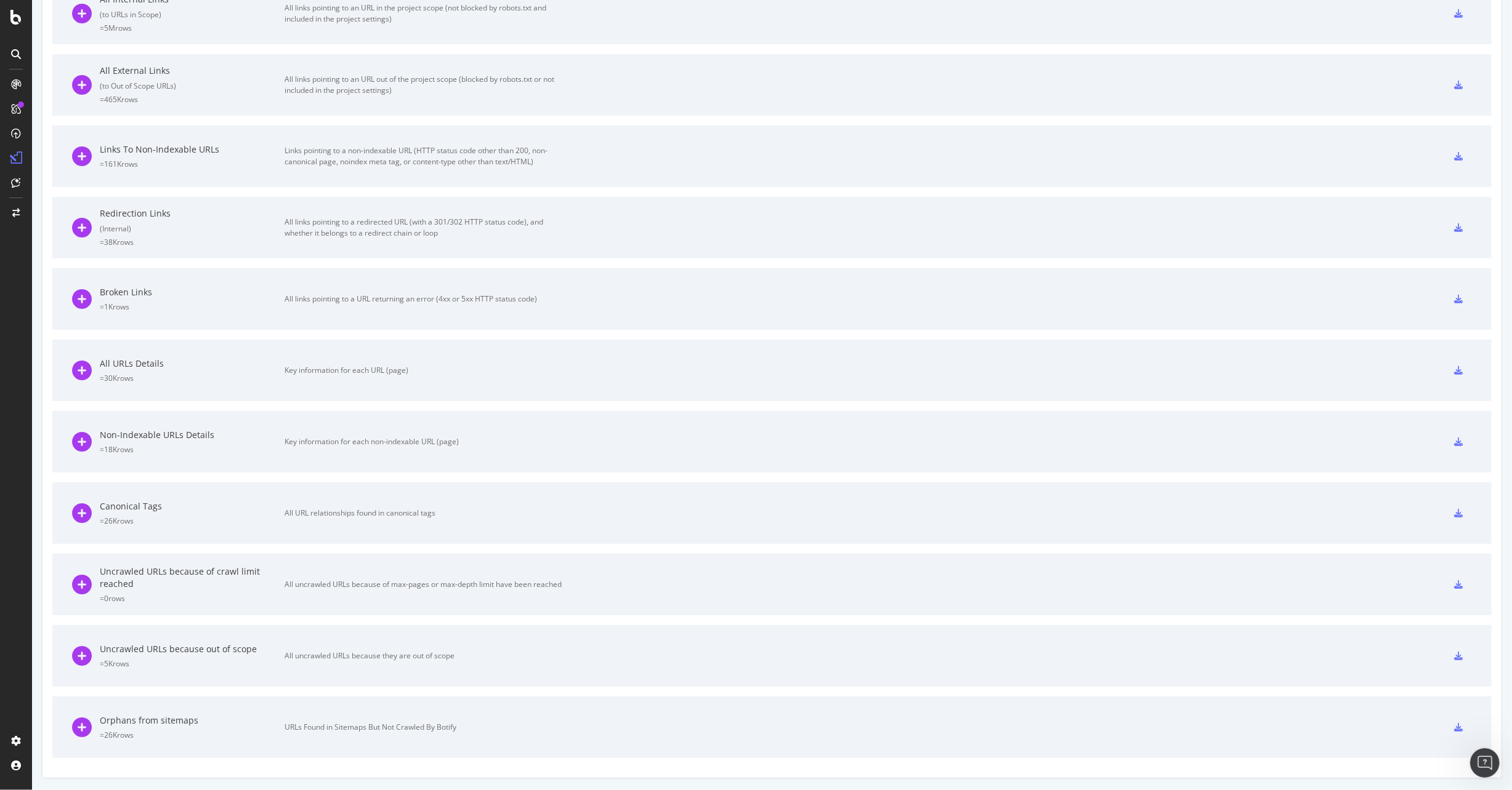
scroll to position [459, 0]
click at [173, 725] on div "Orphans from sitemaps" at bounding box center [192, 722] width 185 height 12
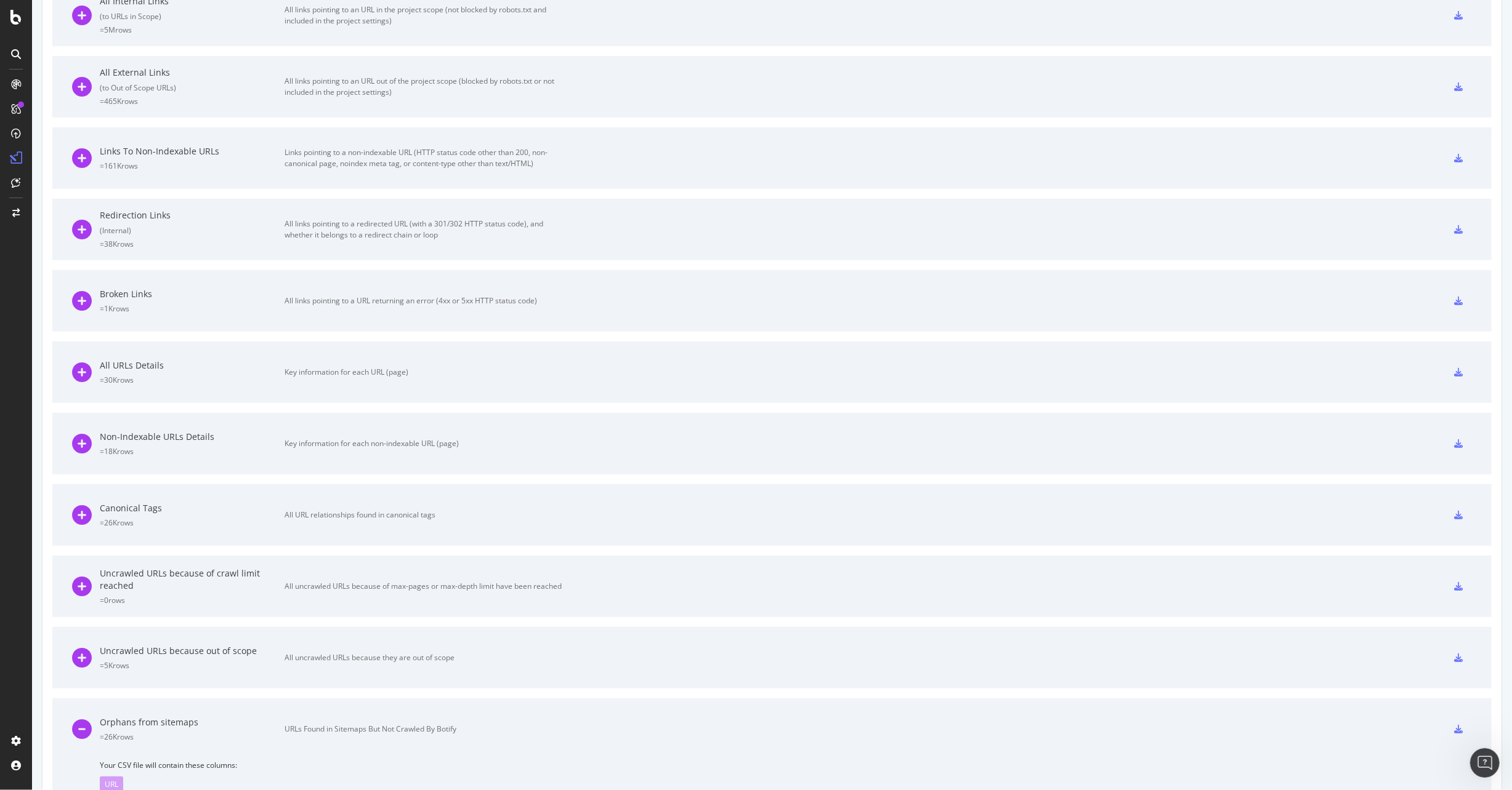
scroll to position [511, 0]
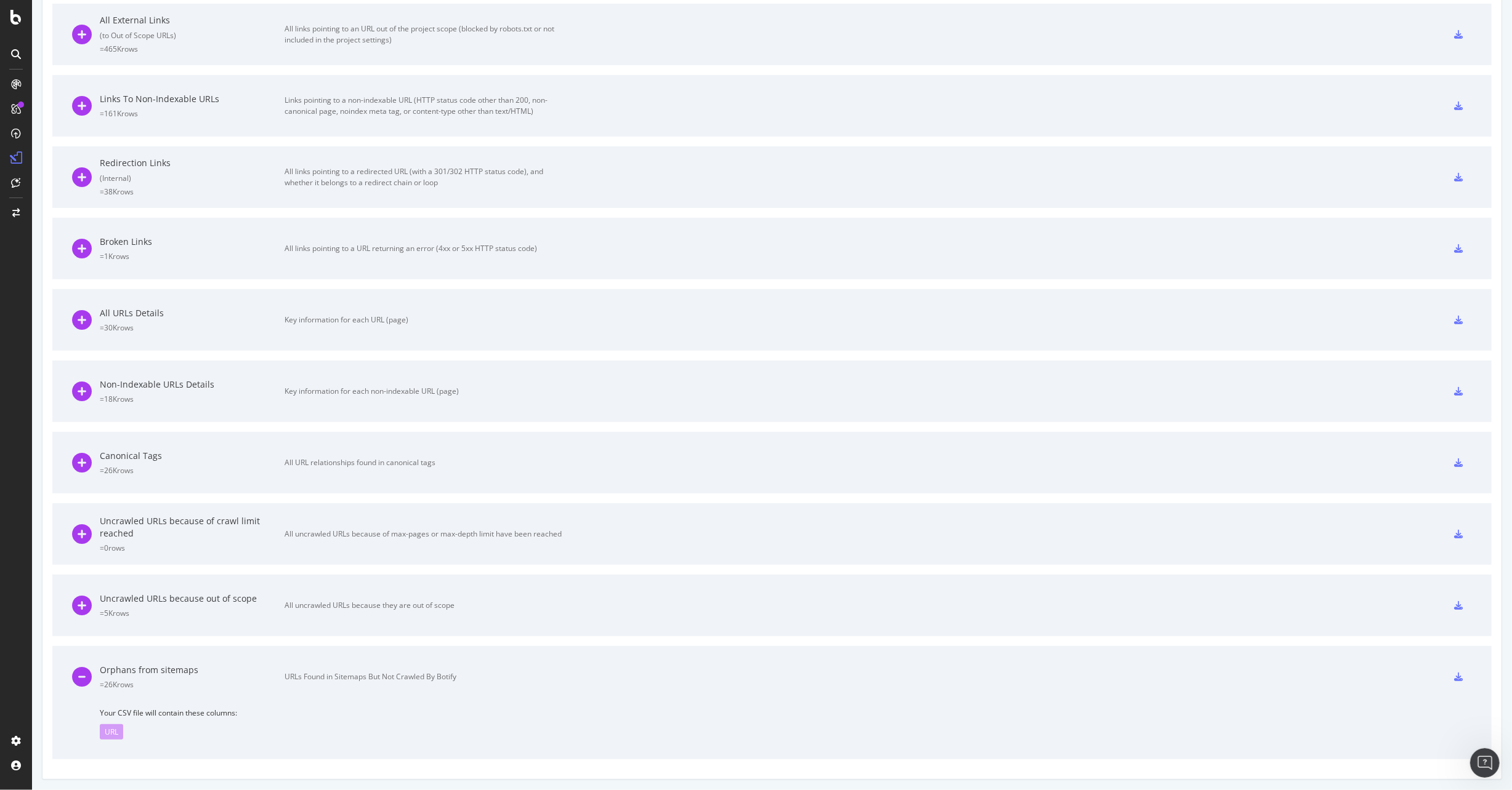
click at [134, 684] on div "= 26K rows" at bounding box center [192, 685] width 185 height 11
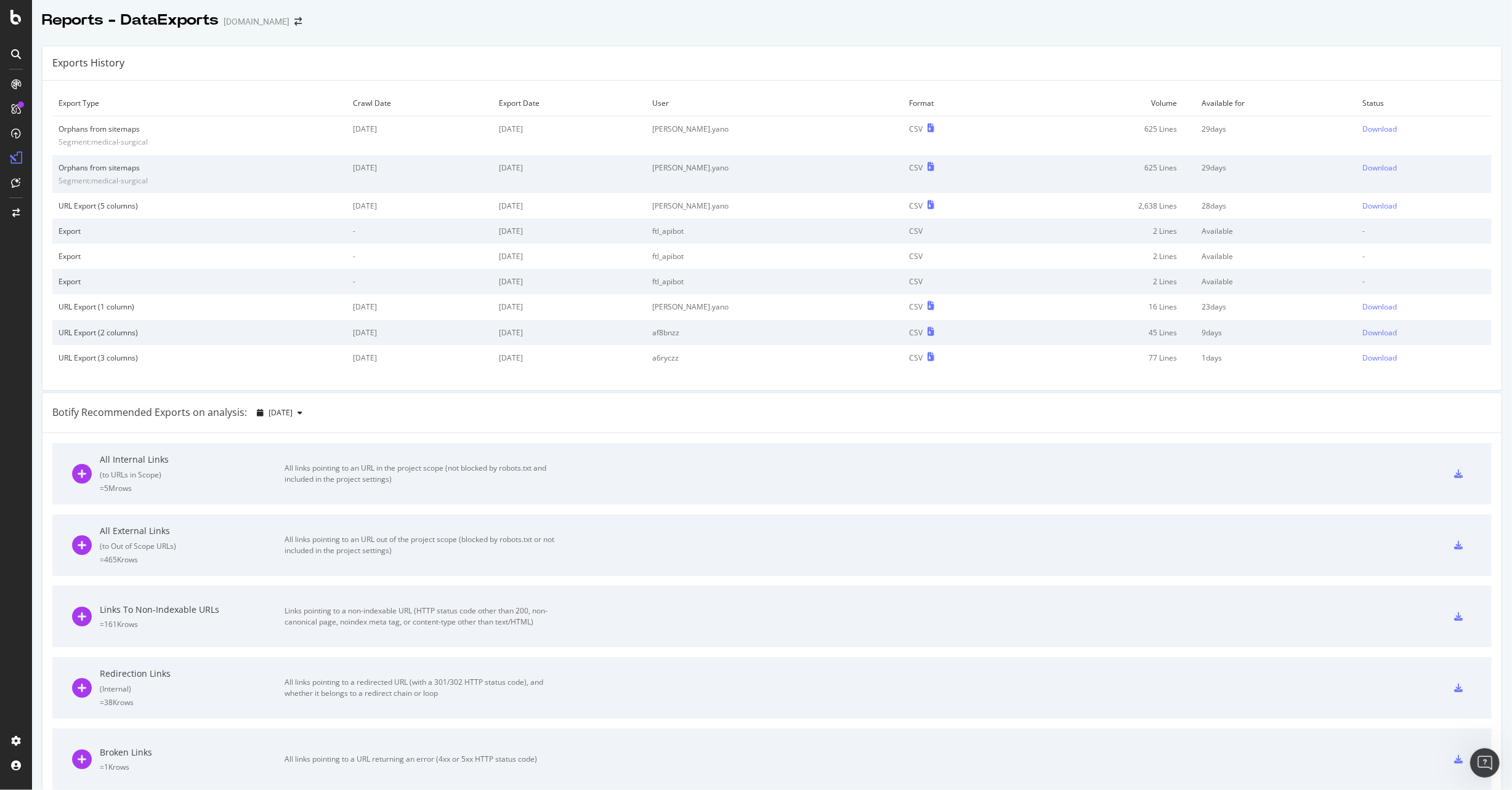
scroll to position [459, 0]
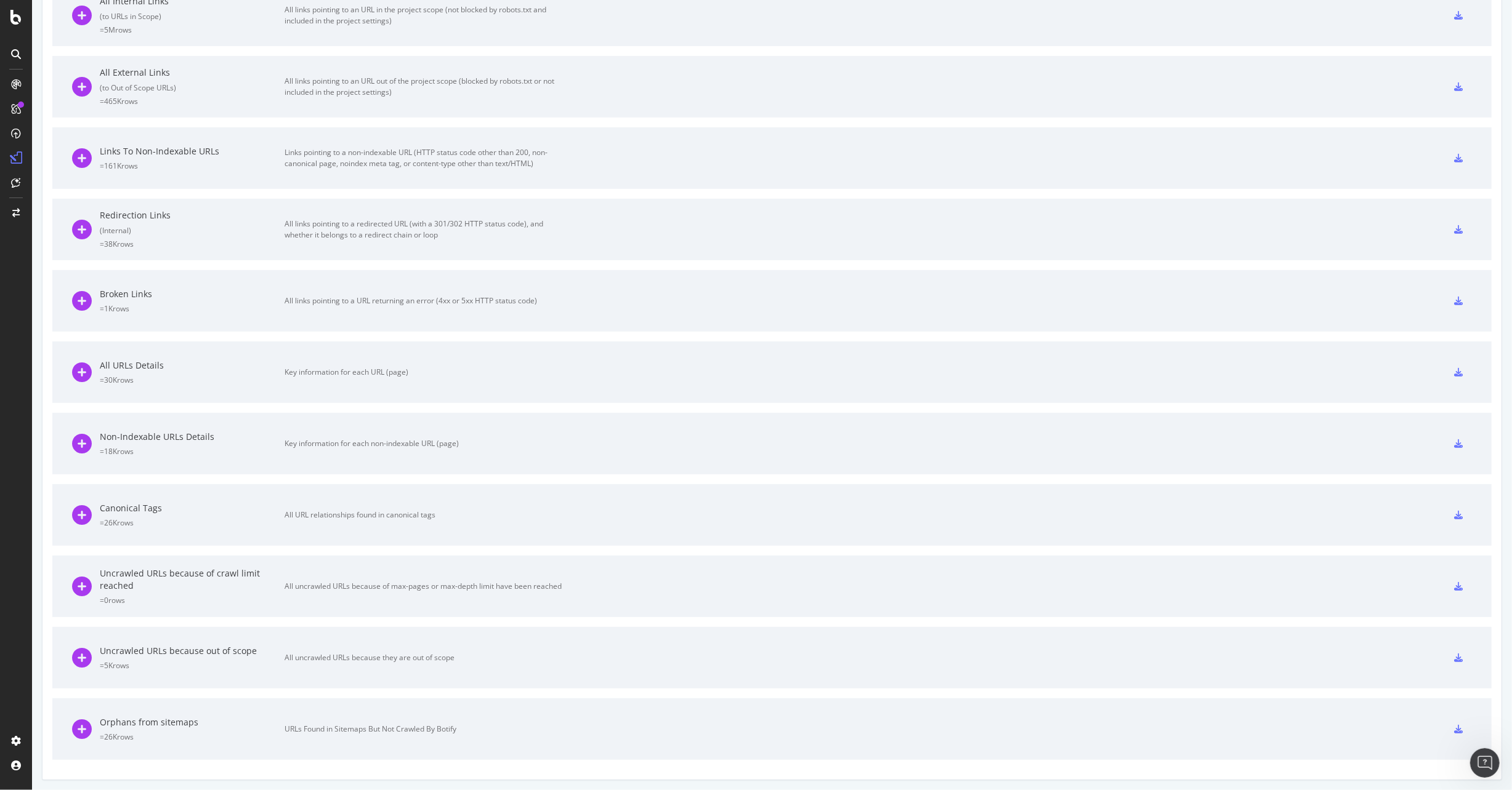
click at [1454, 725] on icon at bounding box center [1458, 729] width 9 height 9
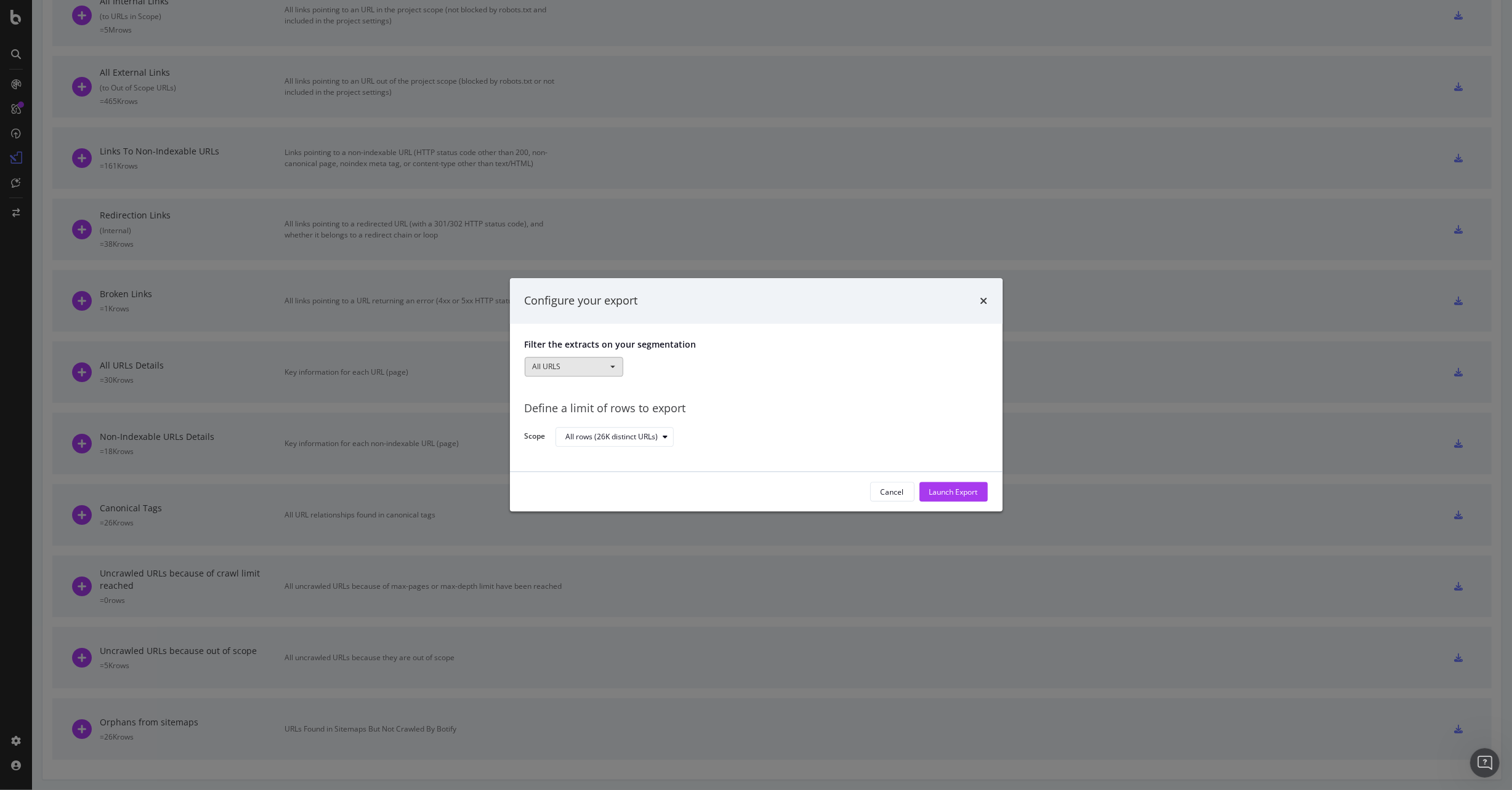
click at [612, 370] on button "All URLS" at bounding box center [574, 366] width 98 height 19
click at [963, 491] on div "Launch Export" at bounding box center [953, 492] width 49 height 11
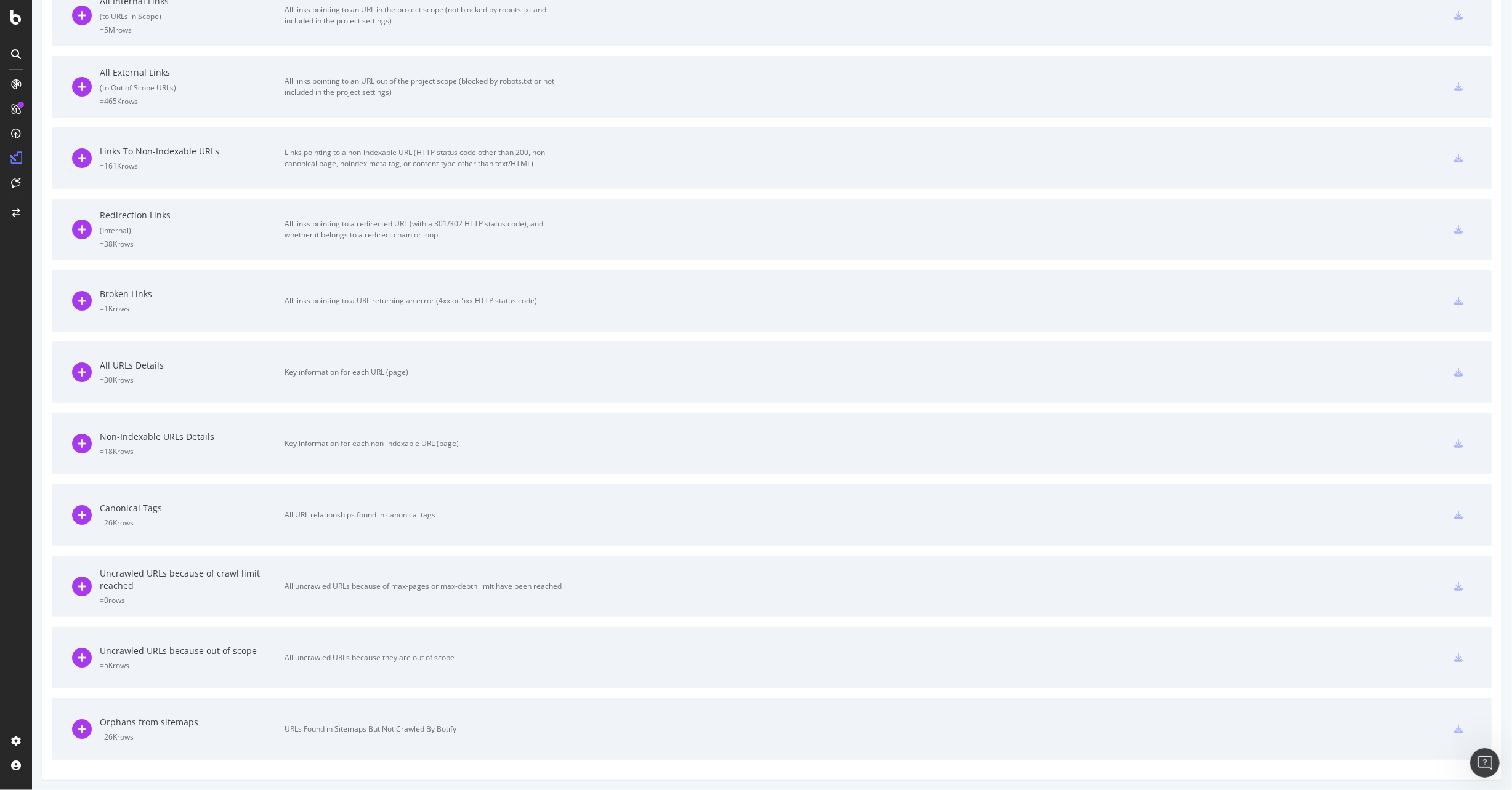
scroll to position [484, 0]
click at [1445, 722] on div at bounding box center [1458, 729] width 27 height 19
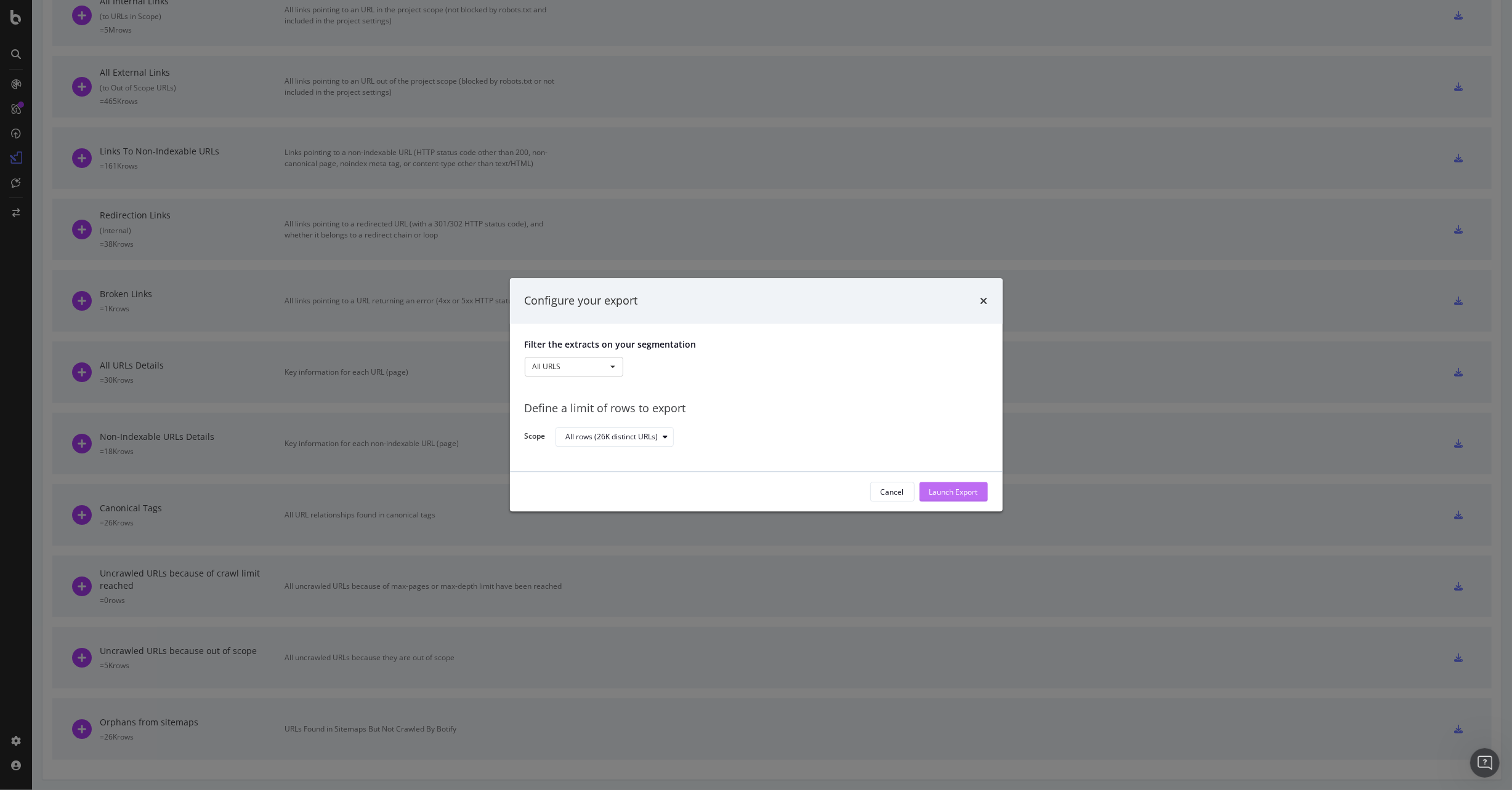
click at [950, 489] on div "Launch Export" at bounding box center [953, 492] width 49 height 11
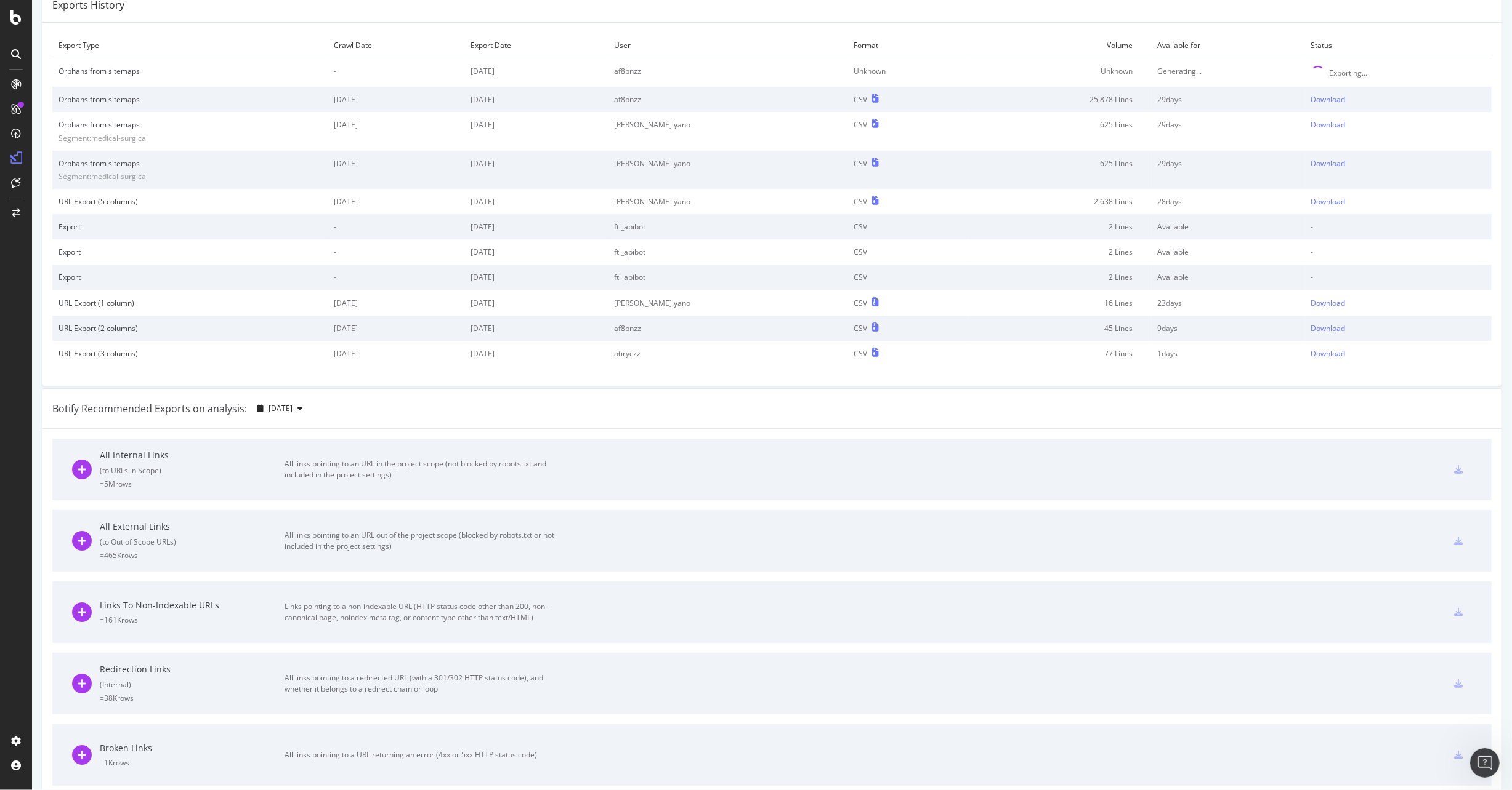
scroll to position [0, 0]
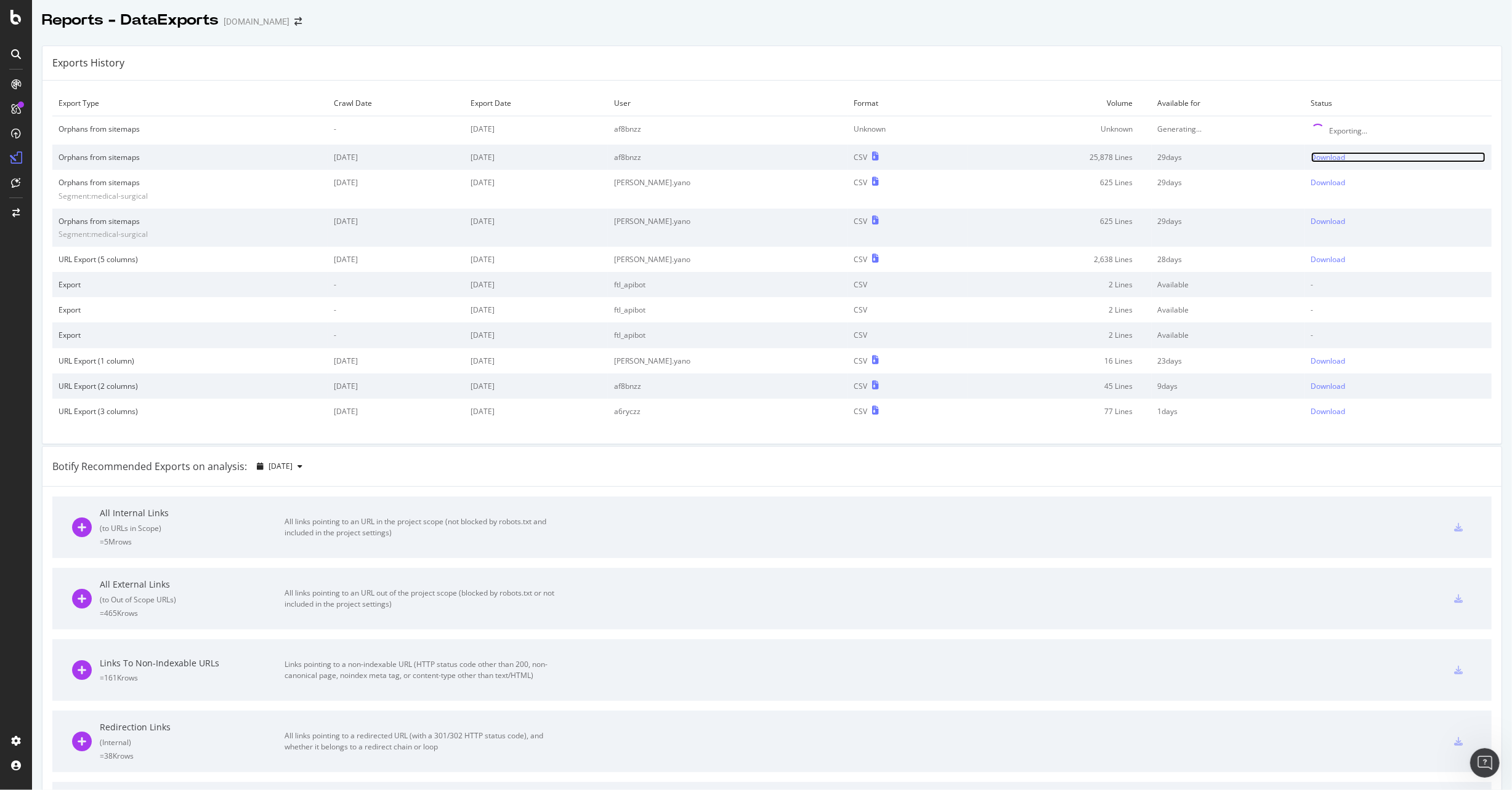
click at [1311, 155] on div "Download" at bounding box center [1328, 157] width 34 height 11
